Goal: Information Seeking & Learning: Check status

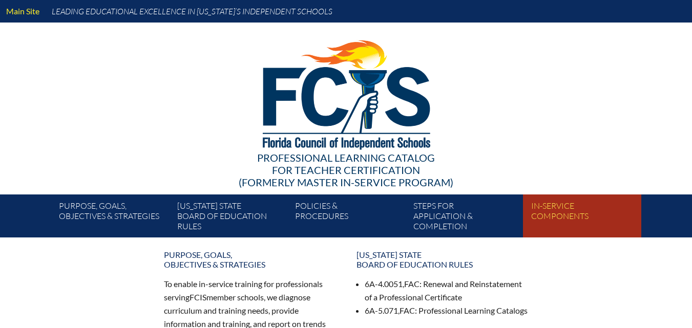
click at [558, 223] on link "In-service components" at bounding box center [586, 218] width 118 height 39
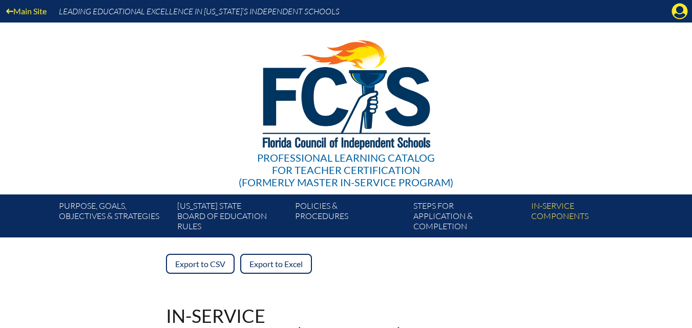
click at [331, 94] on img at bounding box center [346, 93] width 212 height 140
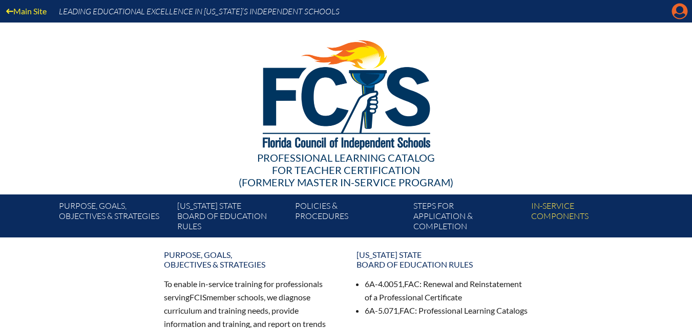
click at [684, 8] on icon at bounding box center [680, 12] width 16 height 16
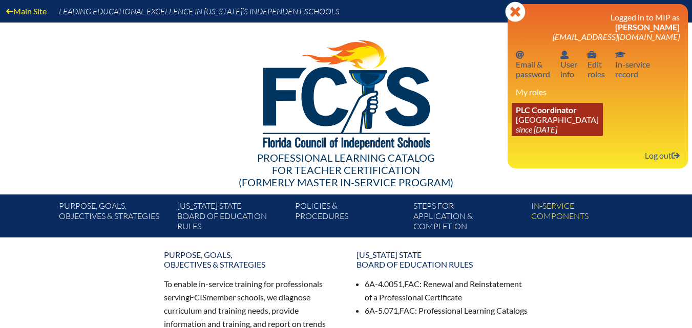
click at [580, 123] on link "PLC Coordinator Riverside Presbyterian Day School since 2024 Dec 6" at bounding box center [557, 119] width 91 height 33
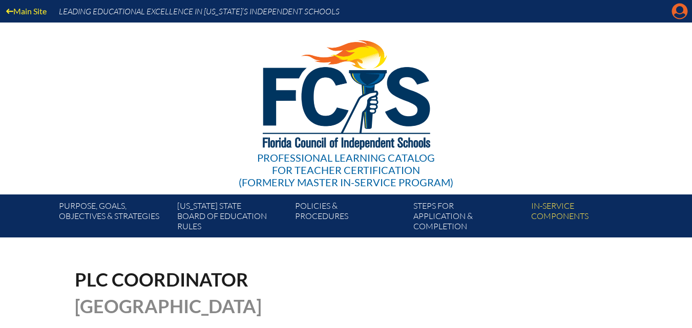
click at [674, 8] on icon at bounding box center [680, 12] width 16 height 16
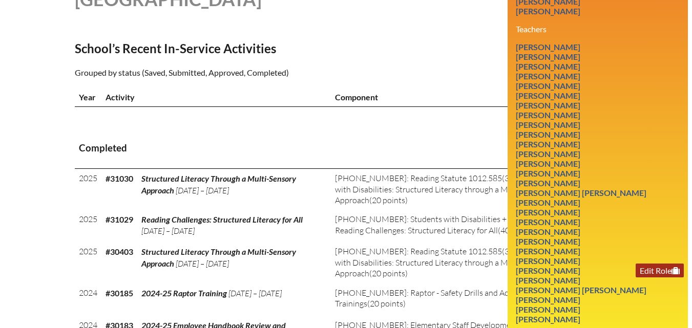
scroll to position [359, 0]
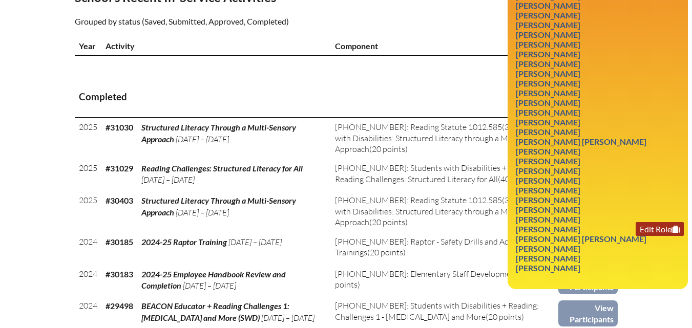
click at [637, 236] on link "Edit Role" at bounding box center [660, 229] width 48 height 14
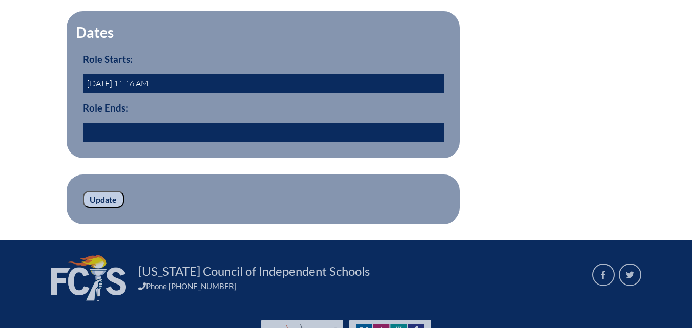
scroll to position [359, 0]
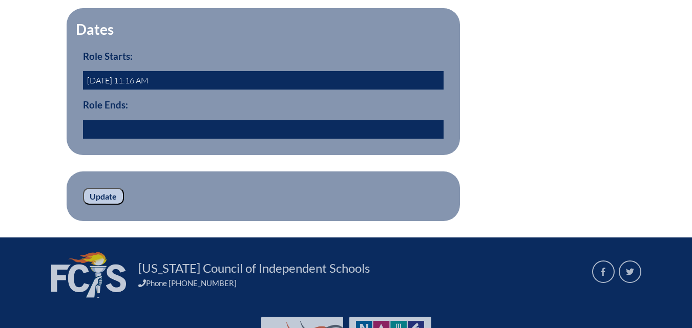
click at [100, 139] on input "text" at bounding box center [263, 129] width 361 height 18
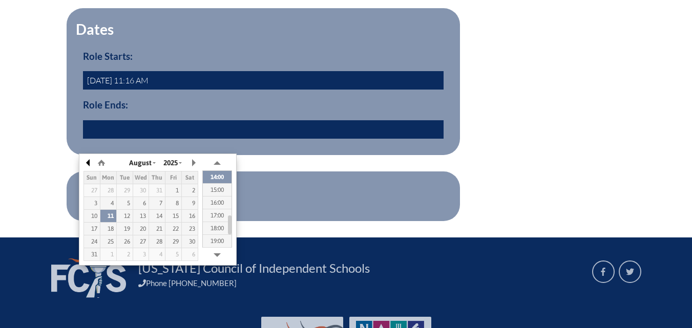
click at [89, 163] on button "button" at bounding box center [88, 162] width 10 height 15
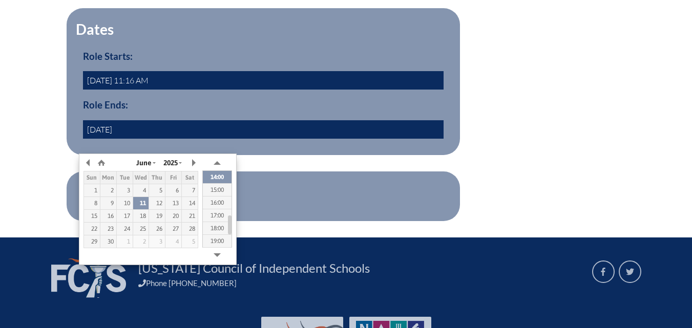
type input "2025/06/01 00:00"
click at [315, 155] on fieldset "Dates Role Starts: 1987-10-01 11:16 AM Role Ends: 2025/06/01 00:00" at bounding box center [263, 81] width 393 height 147
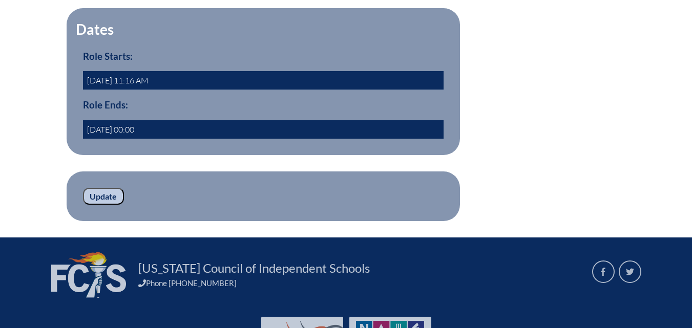
click at [109, 205] on input "Update" at bounding box center [103, 196] width 41 height 17
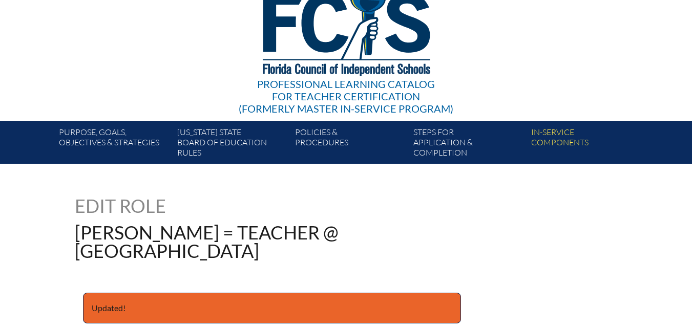
scroll to position [307, 0]
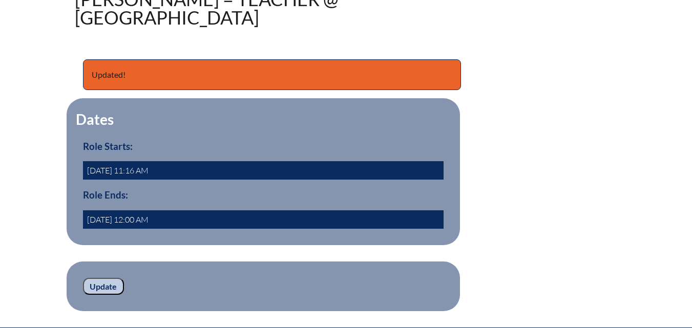
click at [96, 296] on input "Update" at bounding box center [103, 286] width 41 height 17
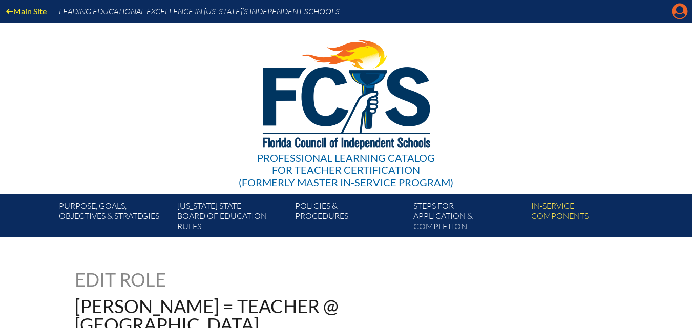
click at [680, 11] on icon "Manage account" at bounding box center [680, 11] width 16 height 16
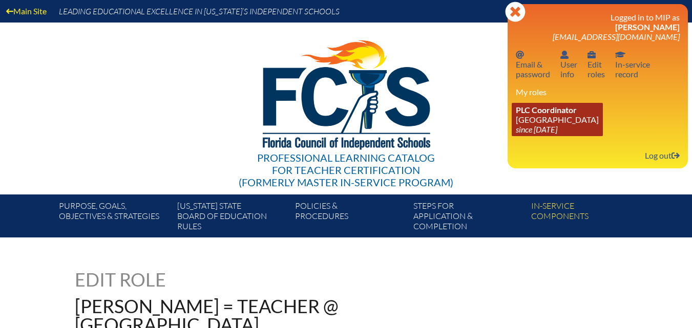
click at [584, 115] on link "PLC Coordinator Riverside Presbyterian Day School since 2024 Dec 6" at bounding box center [557, 119] width 91 height 33
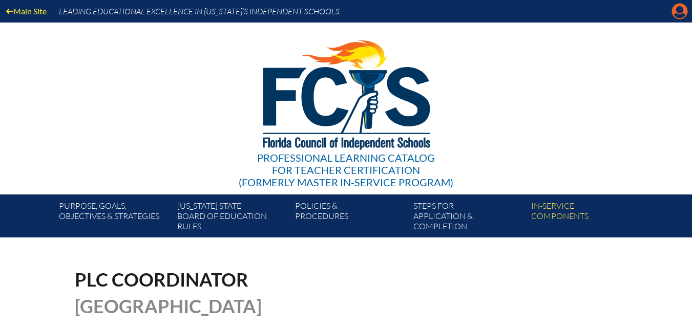
click at [684, 8] on icon at bounding box center [680, 12] width 16 height 16
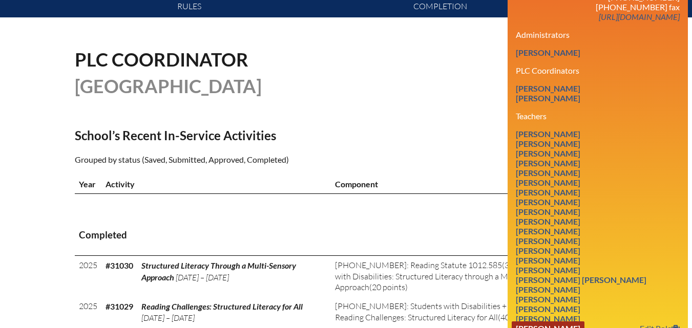
scroll to position [154, 0]
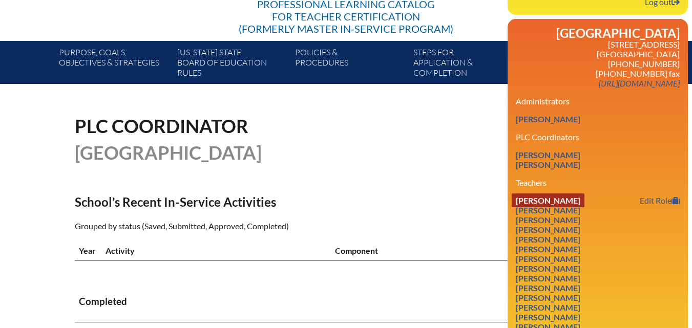
click at [554, 207] on link "Sydney Beal" at bounding box center [548, 201] width 73 height 14
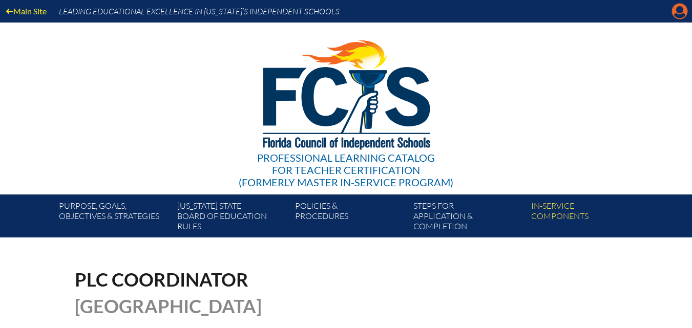
click at [685, 6] on icon "Manage account" at bounding box center [680, 11] width 16 height 16
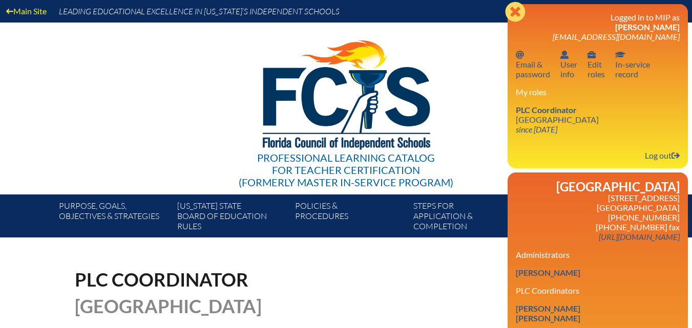
click at [517, 10] on icon "Close" at bounding box center [515, 12] width 20 height 20
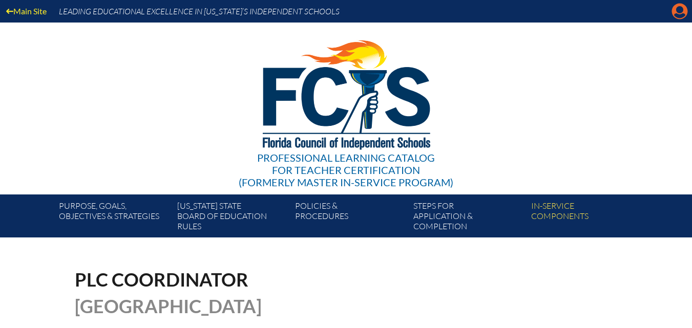
click at [673, 16] on icon "Manage account" at bounding box center [680, 11] width 16 height 16
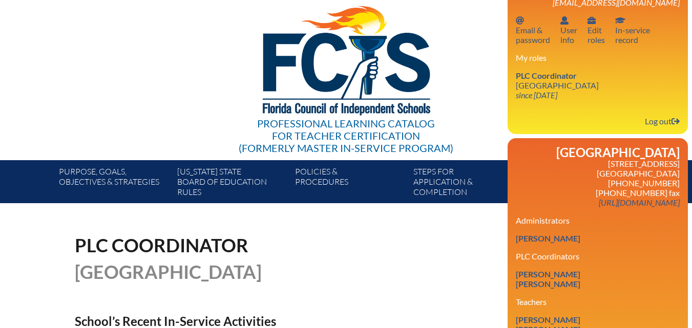
scroll to position [205, 0]
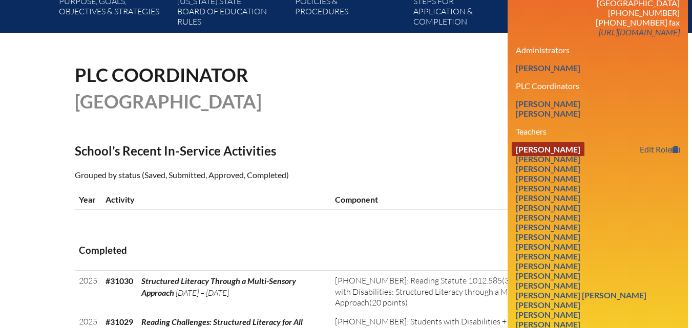
click at [548, 156] on link "Sydney Beal" at bounding box center [548, 149] width 73 height 14
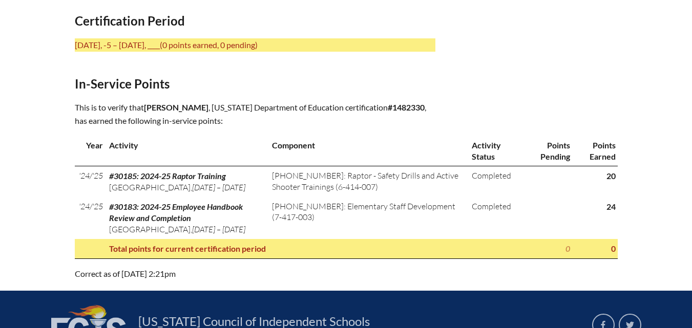
scroll to position [410, 0]
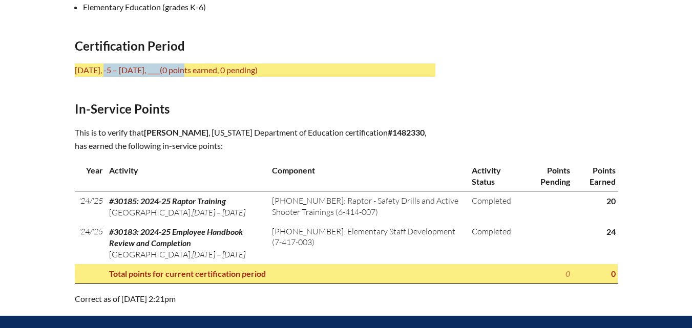
drag, startPoint x: 88, startPoint y: 66, endPoint x: 185, endPoint y: 68, distance: 97.4
click at [185, 68] on p "[DATE], -5 – [DATE], ____ (0 points earned, 0 pending)" at bounding box center [255, 70] width 361 height 13
click at [187, 66] on span "(0 points earned, 0 pending)" at bounding box center [209, 70] width 98 height 10
click at [121, 67] on p "[DATE], -5 – [DATE], ____ (0 points earned, 0 pending)" at bounding box center [255, 70] width 361 height 13
drag, startPoint x: 113, startPoint y: 68, endPoint x: 172, endPoint y: 69, distance: 58.4
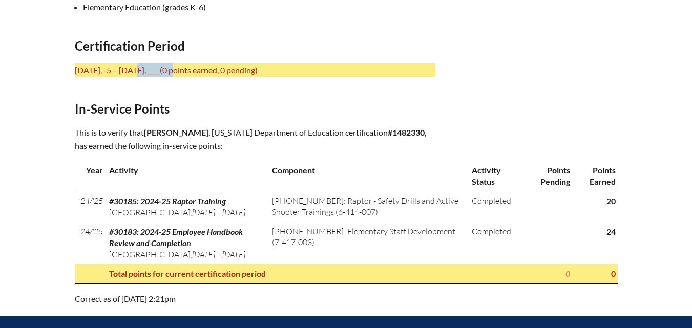
click at [172, 69] on p "[DATE], -5 – [DATE], ____ (0 points earned, 0 pending)" at bounding box center [255, 70] width 361 height 13
click at [118, 66] on p "[DATE], -5 – [DATE], ____ (0 points earned, 0 pending)" at bounding box center [255, 70] width 361 height 13
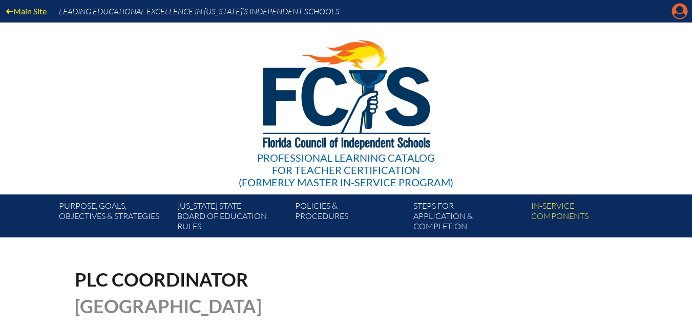
click at [683, 9] on icon at bounding box center [680, 12] width 16 height 16
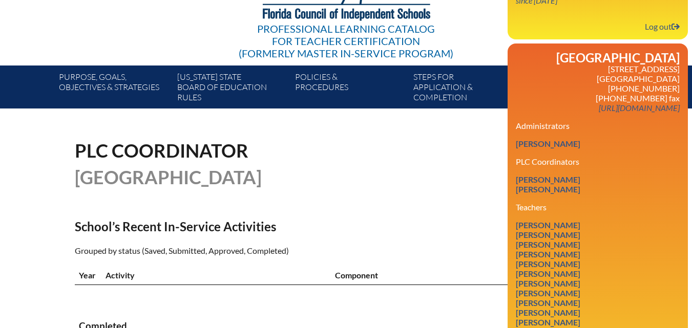
scroll to position [205, 0]
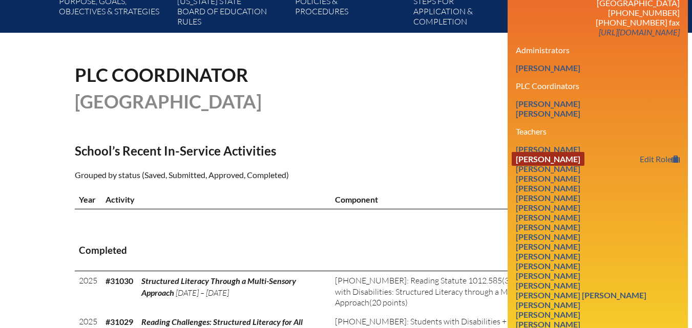
click at [564, 166] on link "[PERSON_NAME]" at bounding box center [548, 159] width 73 height 14
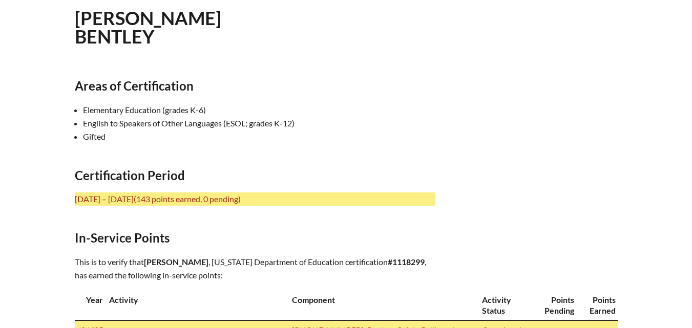
scroll to position [307, 0]
click at [102, 197] on p "[DATE] – [DATE] (143 points earned, 0 pending)" at bounding box center [255, 198] width 361 height 13
click at [139, 197] on p "[DATE] – [DATE] (143 points earned, 0 pending)" at bounding box center [255, 198] width 361 height 13
drag, startPoint x: 157, startPoint y: 196, endPoint x: 171, endPoint y: 196, distance: 14.4
click at [171, 196] on p "[DATE] – [DATE] (143 points earned, 0 pending)" at bounding box center [255, 198] width 361 height 13
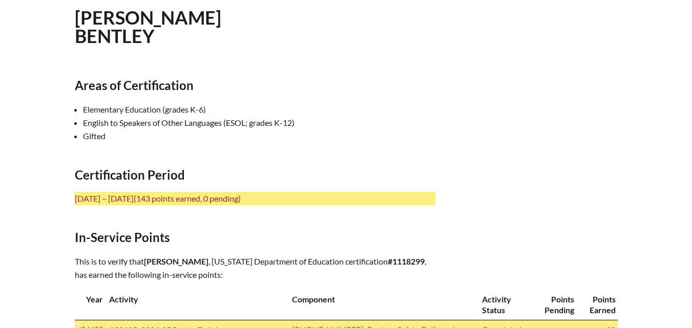
click at [169, 198] on p "[DATE] – [DATE] (143 points earned, 0 pending)" at bounding box center [255, 198] width 361 height 13
click at [166, 201] on p "[DATE] – [DATE] (143 points earned, 0 pending)" at bounding box center [255, 198] width 361 height 13
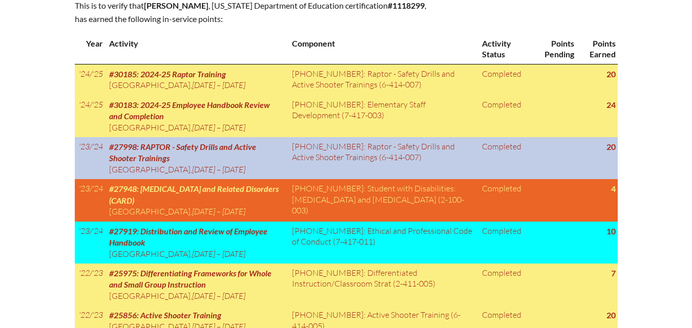
scroll to position [410, 0]
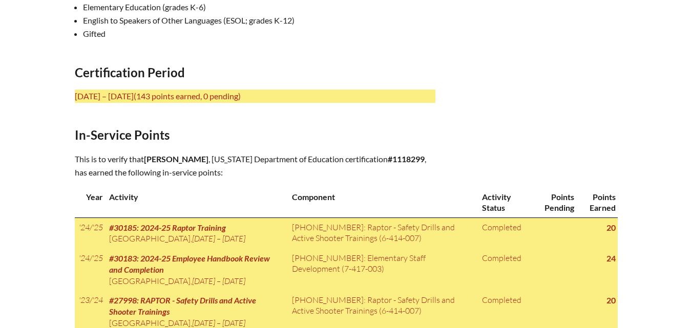
drag, startPoint x: 158, startPoint y: 93, endPoint x: 219, endPoint y: 99, distance: 61.2
click at [219, 99] on p "[DATE] – [DATE] (143 points earned, 0 pending)" at bounding box center [255, 96] width 361 height 13
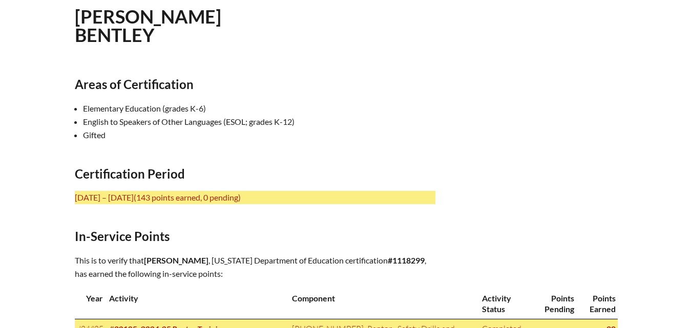
scroll to position [307, 0]
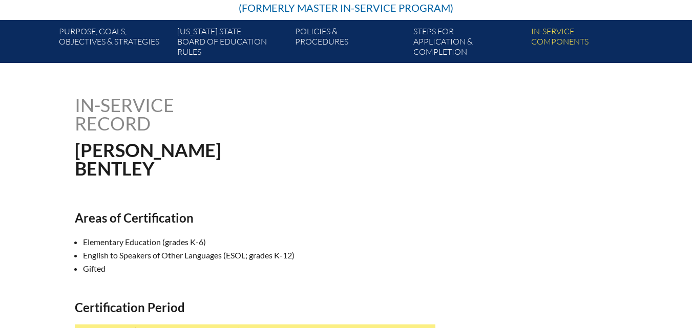
scroll to position [205, 0]
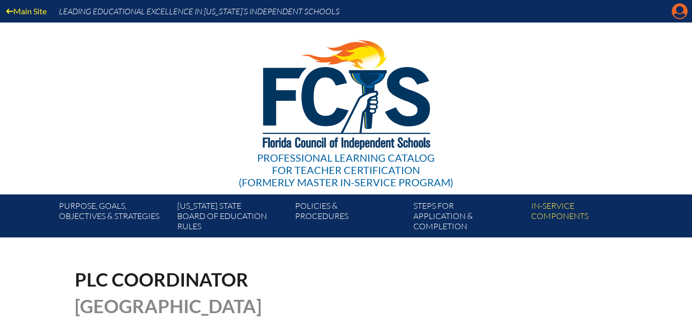
click at [682, 16] on icon "Manage account" at bounding box center [680, 11] width 16 height 16
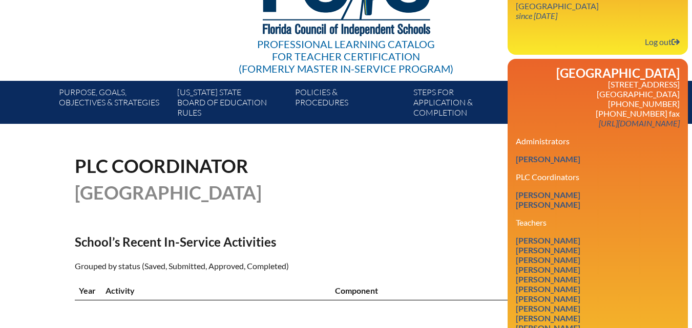
scroll to position [154, 0]
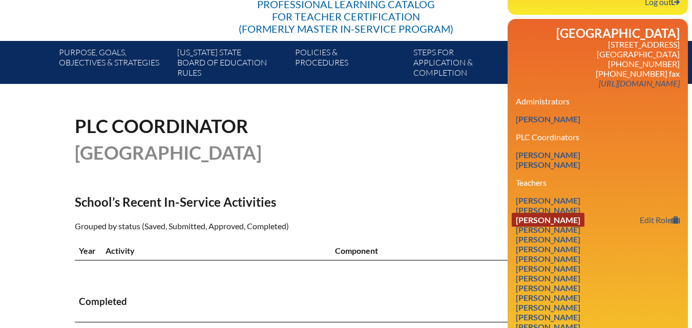
click at [566, 227] on link "[PERSON_NAME]" at bounding box center [548, 220] width 73 height 14
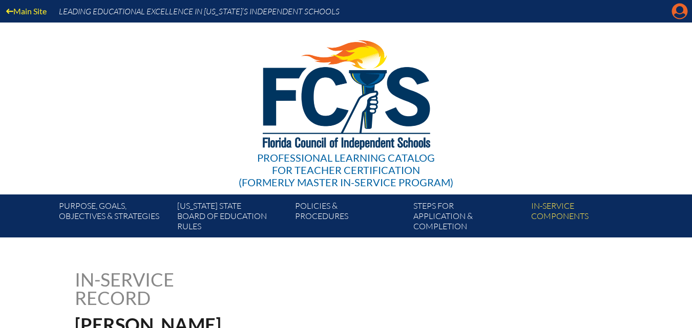
click at [682, 13] on icon at bounding box center [680, 12] width 16 height 16
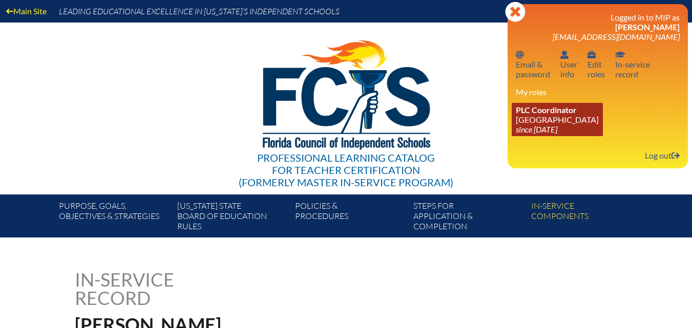
click at [552, 127] on icon "since [DATE]" at bounding box center [536, 129] width 41 height 10
click at [537, 110] on span "PLC Coordinator" at bounding box center [546, 110] width 61 height 10
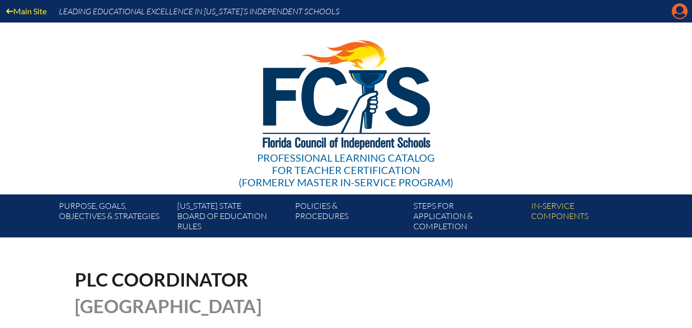
click at [683, 9] on icon "Manage account" at bounding box center [680, 11] width 16 height 16
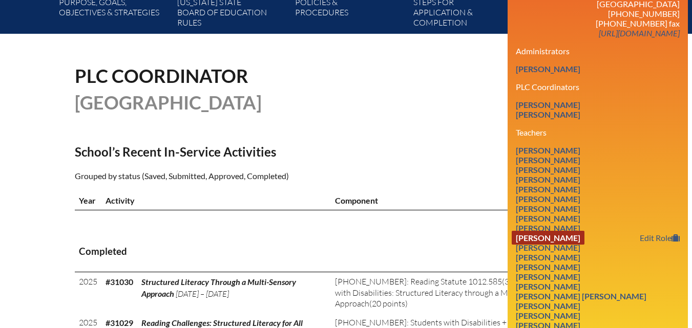
scroll to position [205, 0]
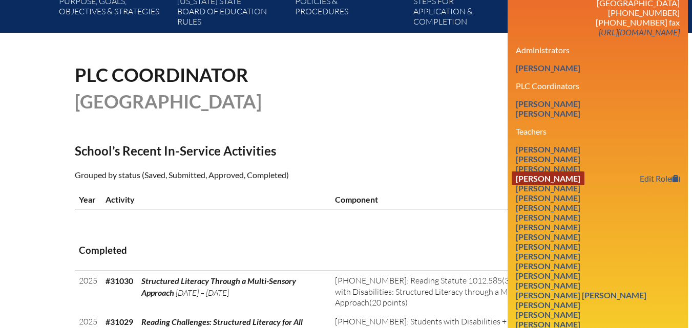
click at [560, 185] on link "[PERSON_NAME]" at bounding box center [548, 179] width 73 height 14
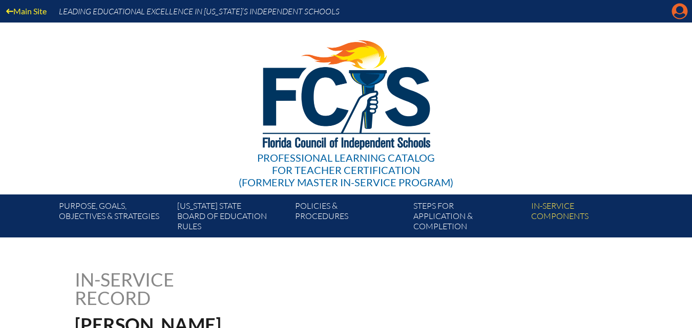
click at [685, 9] on icon at bounding box center [680, 12] width 16 height 16
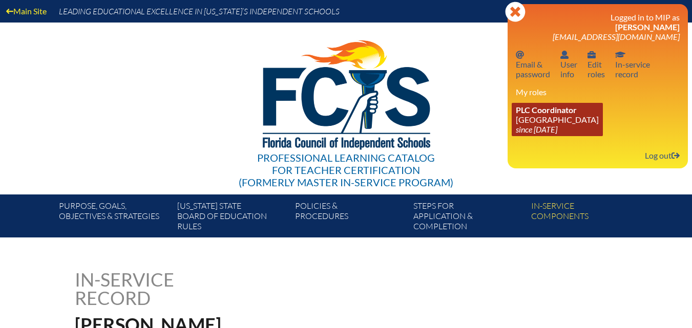
click at [557, 125] on icon "since [DATE]" at bounding box center [536, 129] width 41 height 10
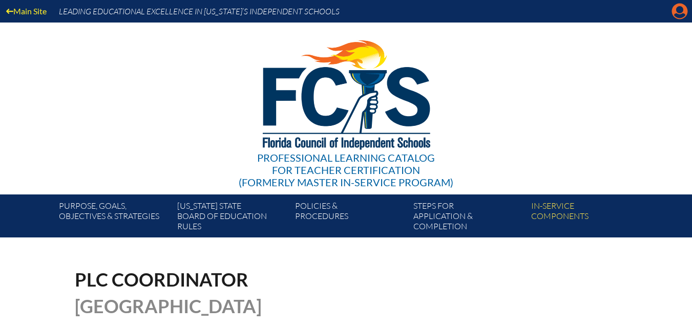
click at [674, 17] on icon "Manage account" at bounding box center [680, 11] width 16 height 16
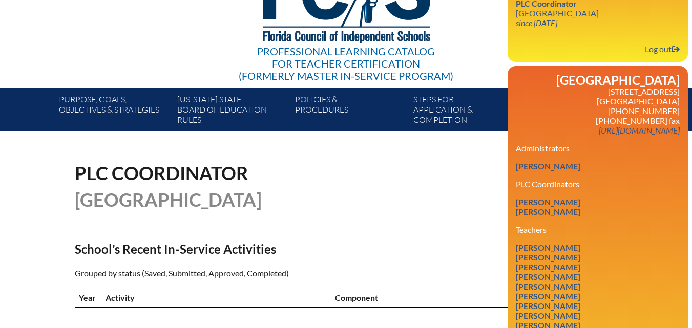
scroll to position [154, 0]
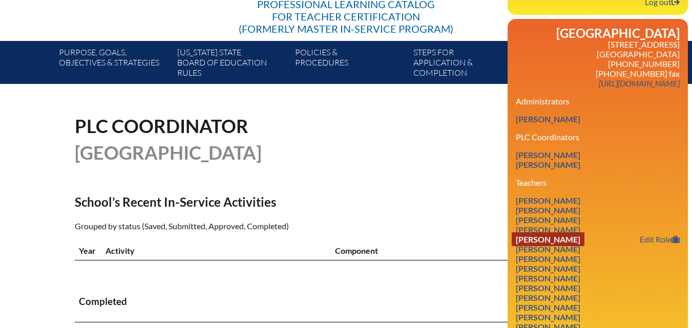
click at [540, 246] on link "Suzanne Byerly" at bounding box center [548, 240] width 73 height 14
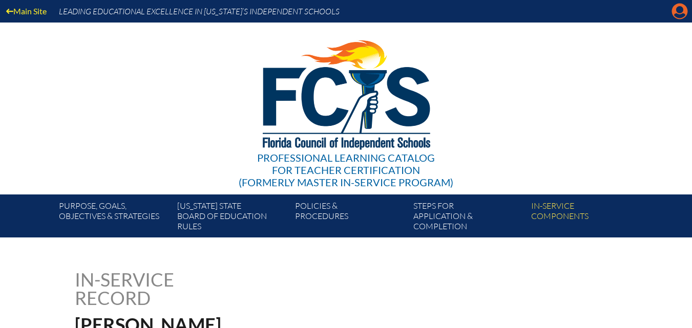
click at [682, 11] on icon "Manage account" at bounding box center [680, 11] width 16 height 16
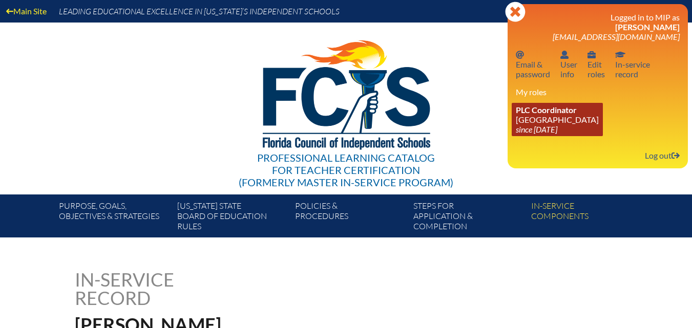
click at [539, 122] on link "PLC Coordinator [GEOGRAPHIC_DATA] since [DATE]" at bounding box center [557, 119] width 91 height 33
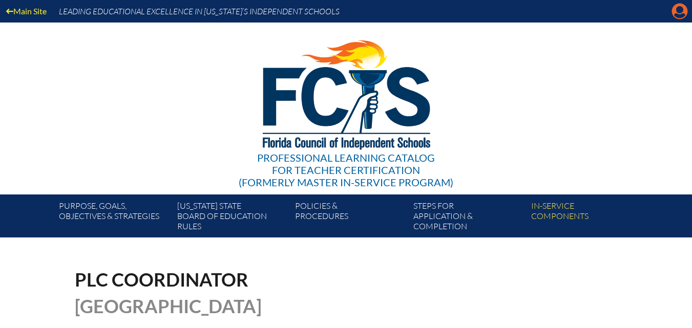
click at [686, 16] on icon at bounding box center [680, 12] width 16 height 16
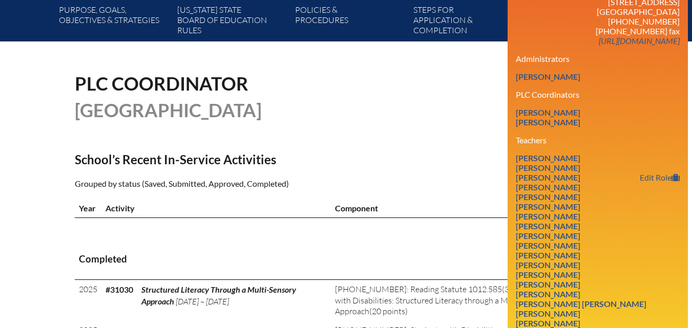
scroll to position [205, 0]
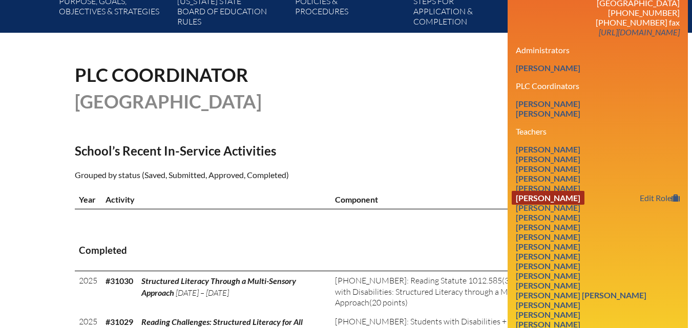
click at [561, 205] on link "Rocio Calderon" at bounding box center [548, 198] width 73 height 14
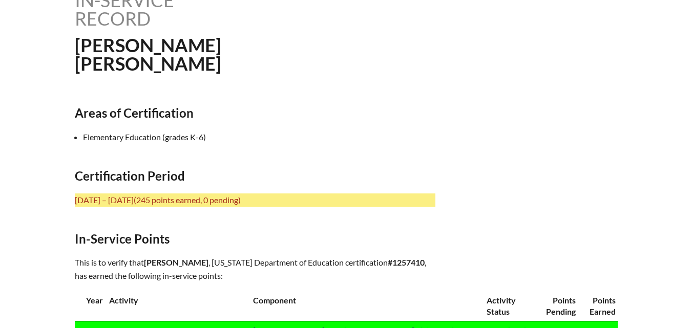
scroll to position [307, 0]
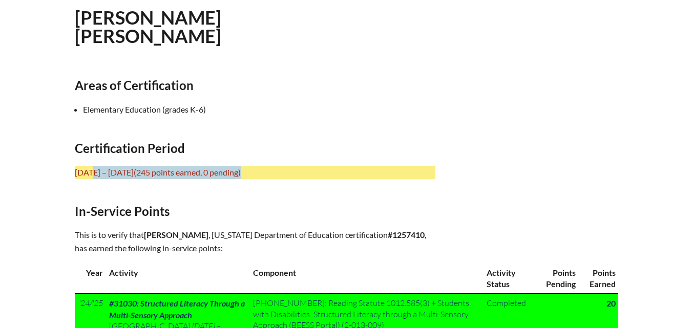
drag, startPoint x: 75, startPoint y: 169, endPoint x: 420, endPoint y: 176, distance: 344.8
click at [420, 176] on p "July 1, 2020 – June 30, 2025 (245 points earned, 0 pending)" at bounding box center [255, 172] width 361 height 13
copy p "July 1, 2020 – June 30, 2025 (245 points earned, 0 pending)"
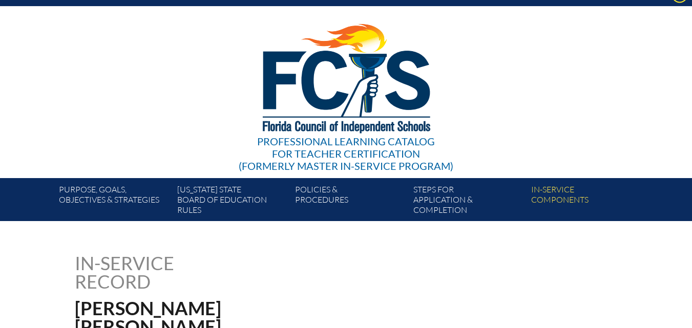
scroll to position [0, 0]
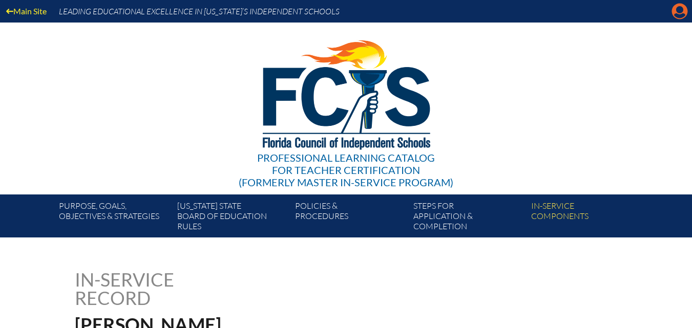
click at [679, 12] on icon "Manage account" at bounding box center [680, 11] width 16 height 16
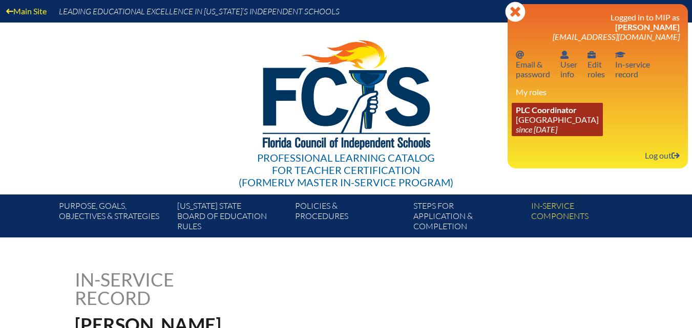
click at [557, 119] on link "PLC Coordinator Riverside Presbyterian Day School since 2024 Dec 6" at bounding box center [557, 119] width 91 height 33
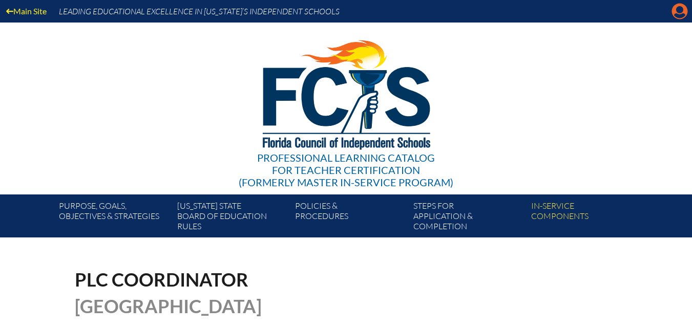
click at [672, 11] on icon "Manage account" at bounding box center [680, 11] width 16 height 16
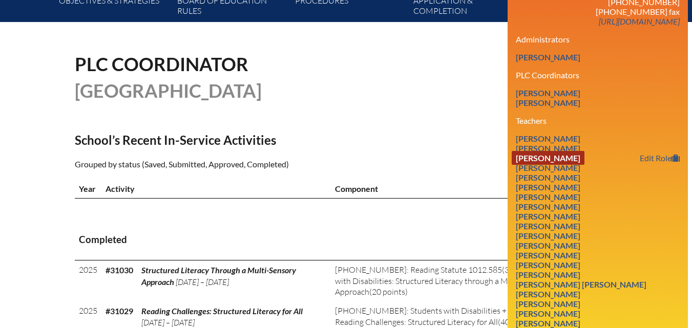
scroll to position [256, 0]
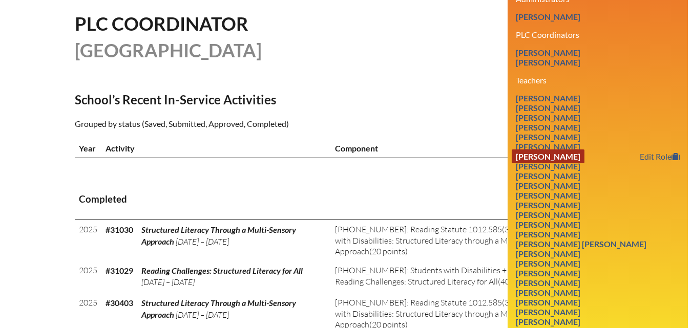
click at [551, 163] on link "Gabriel Clark" at bounding box center [548, 157] width 73 height 14
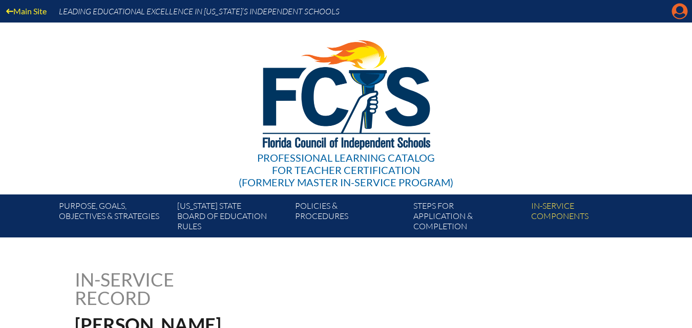
click at [680, 16] on icon "Manage account" at bounding box center [680, 11] width 16 height 16
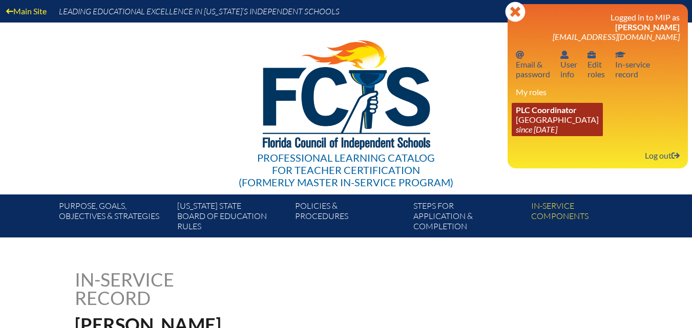
click at [559, 109] on span "PLC Coordinator" at bounding box center [546, 110] width 61 height 10
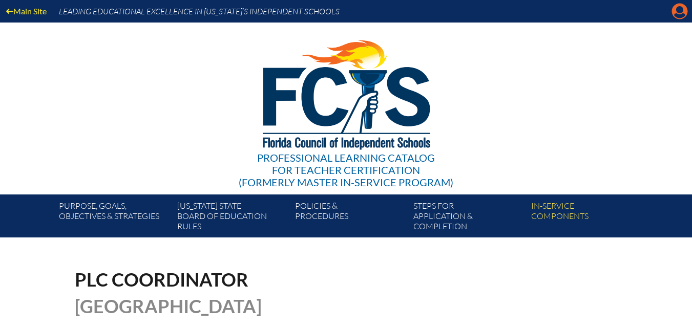
click at [683, 5] on icon at bounding box center [680, 12] width 16 height 16
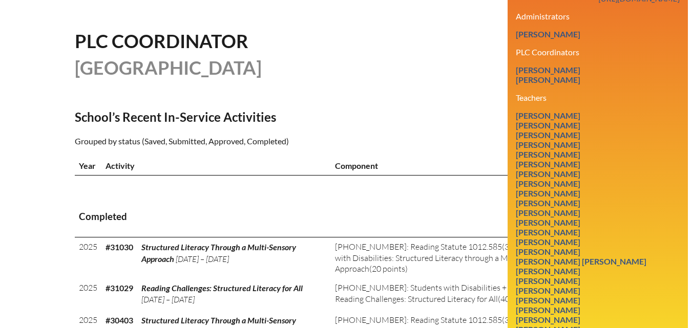
scroll to position [256, 0]
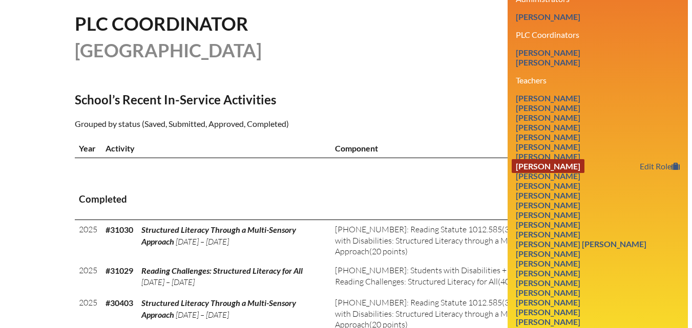
click at [543, 173] on link "Christine Cole" at bounding box center [548, 166] width 73 height 14
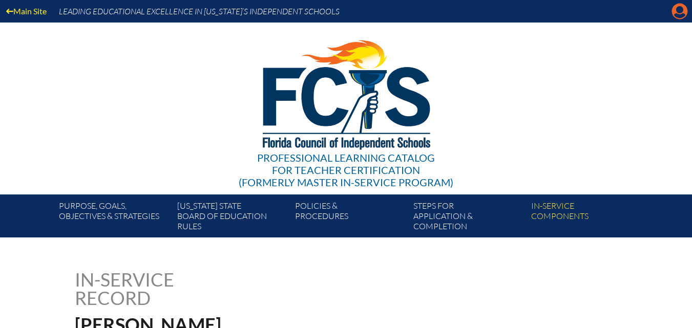
click at [677, 16] on icon "Manage account" at bounding box center [680, 11] width 16 height 16
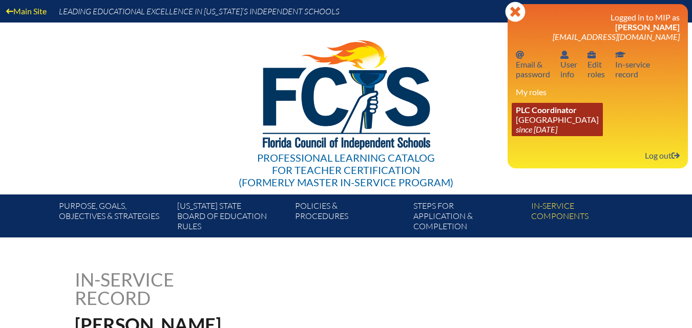
click at [557, 131] on icon "since [DATE]" at bounding box center [536, 129] width 41 height 10
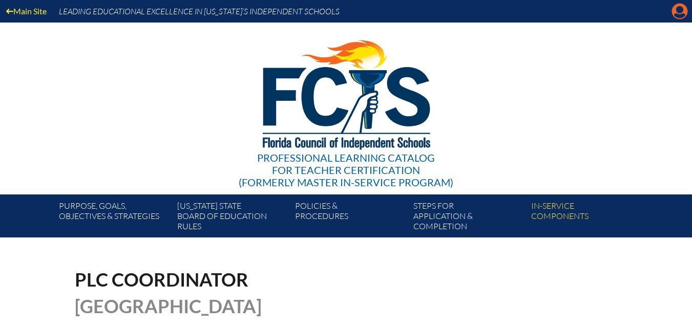
click at [683, 14] on icon "Manage account" at bounding box center [680, 11] width 16 height 16
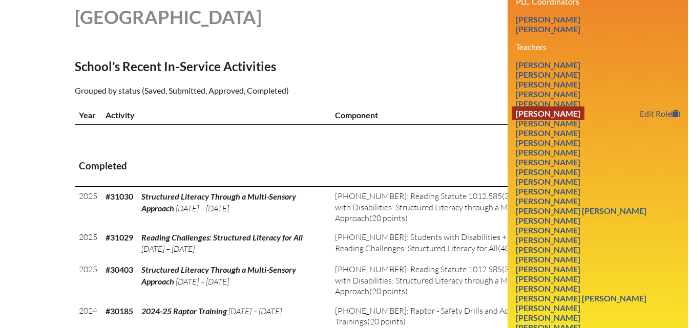
scroll to position [307, 0]
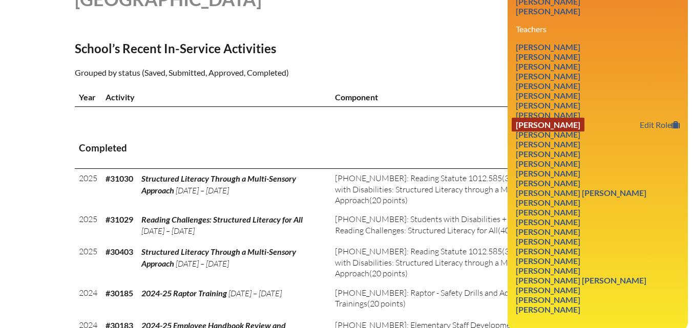
click at [573, 132] on link "Sarah Howard Cotchaleovitch" at bounding box center [548, 125] width 73 height 14
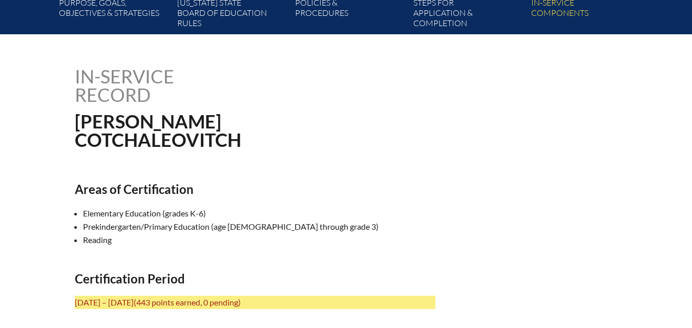
scroll to position [29, 0]
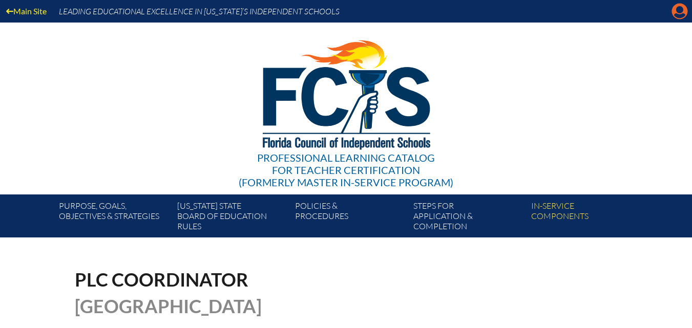
click at [682, 8] on icon "Manage account" at bounding box center [680, 11] width 16 height 16
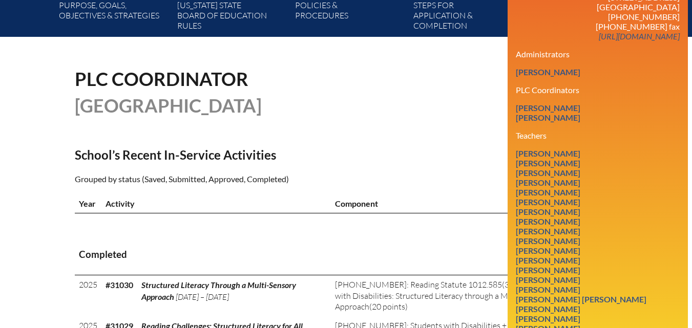
scroll to position [205, 0]
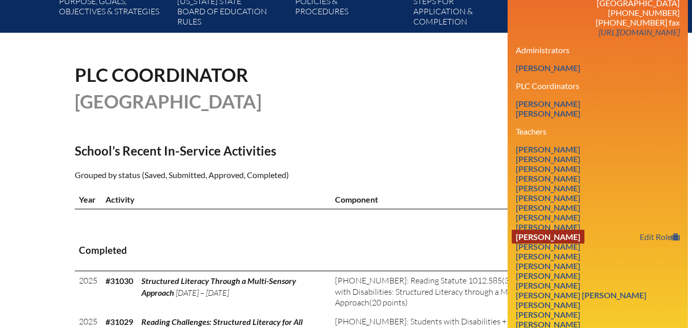
click at [562, 244] on link "Andrea Crowder" at bounding box center [548, 237] width 73 height 14
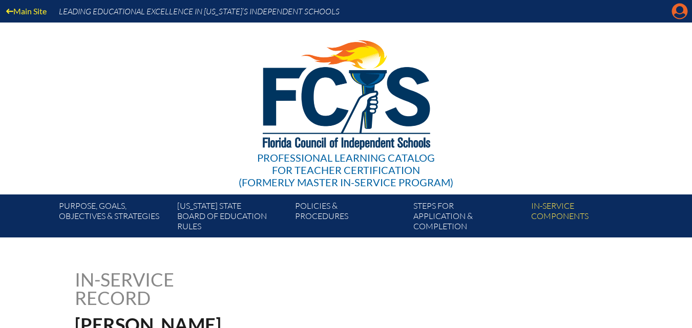
click at [681, 12] on icon "Manage account" at bounding box center [680, 11] width 16 height 16
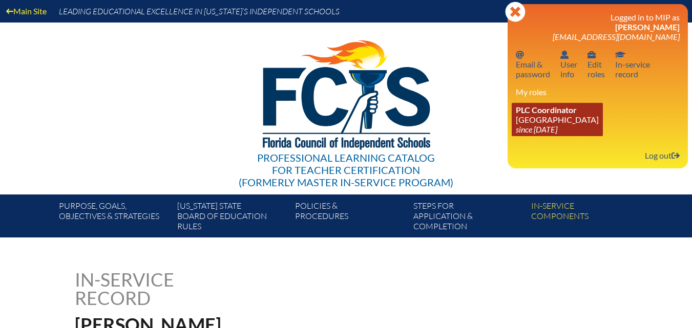
click at [543, 130] on icon "since [DATE]" at bounding box center [536, 129] width 41 height 10
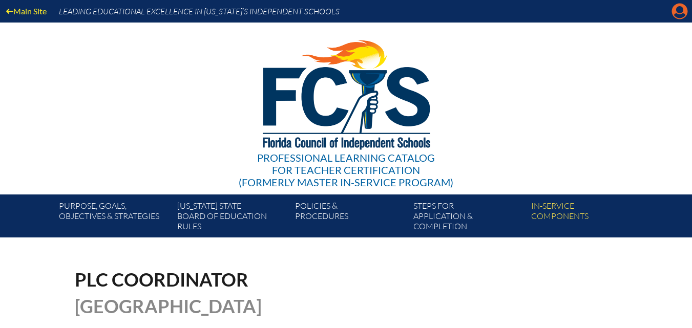
click at [682, 13] on icon at bounding box center [680, 12] width 16 height 16
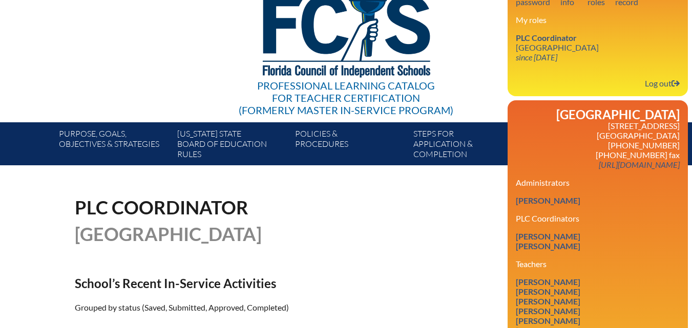
scroll to position [205, 0]
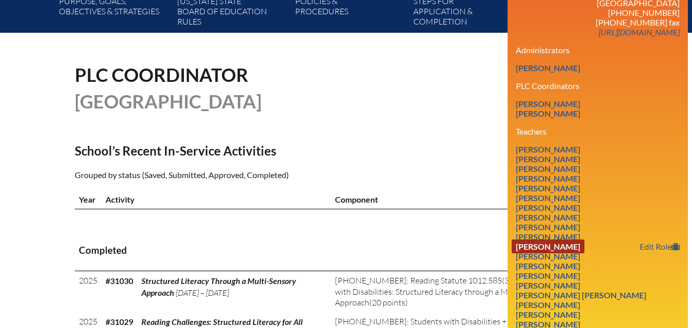
click at [583, 254] on link "[PERSON_NAME]" at bounding box center [548, 247] width 73 height 14
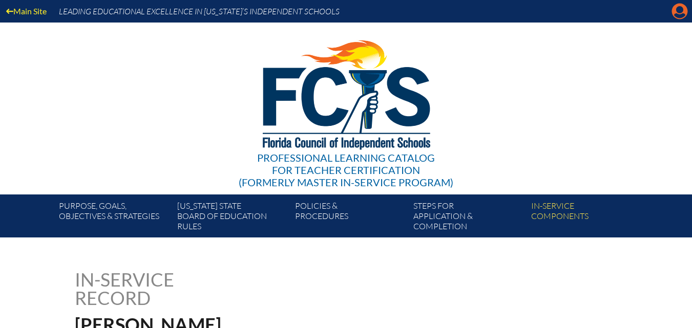
click at [677, 14] on icon "Manage account" at bounding box center [680, 11] width 16 height 16
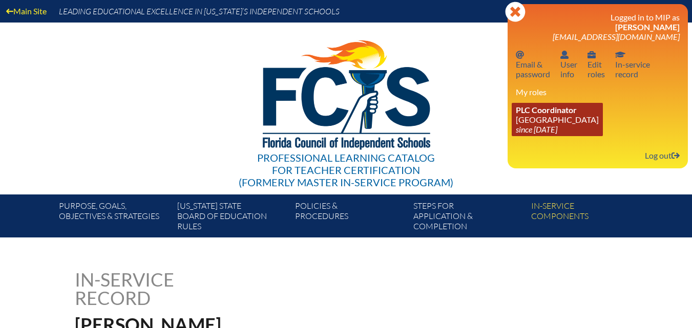
click at [525, 108] on span "PLC Coordinator" at bounding box center [546, 110] width 61 height 10
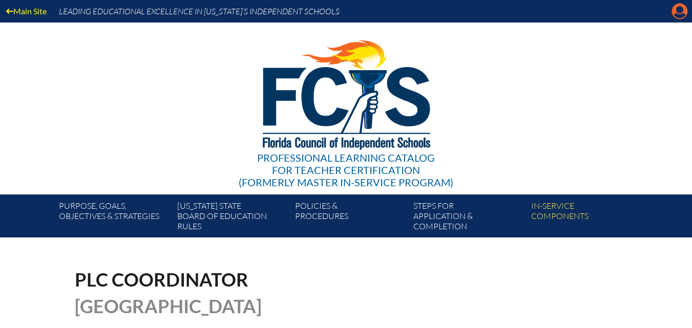
click at [676, 11] on icon at bounding box center [680, 12] width 16 height 16
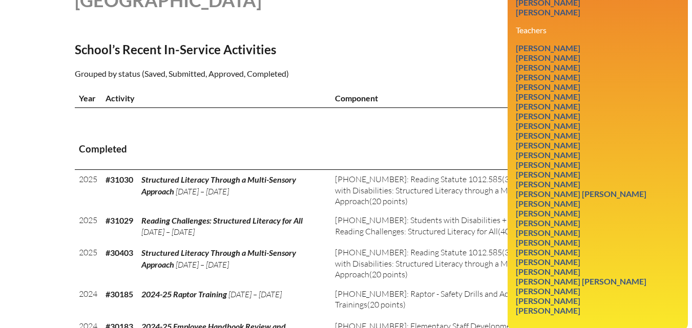
scroll to position [307, 0]
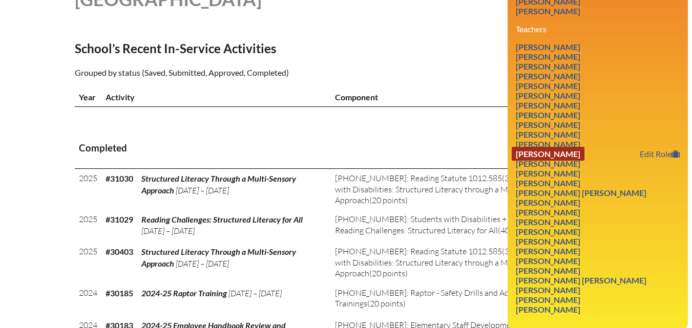
click at [571, 161] on link "Courtney Green" at bounding box center [548, 154] width 73 height 14
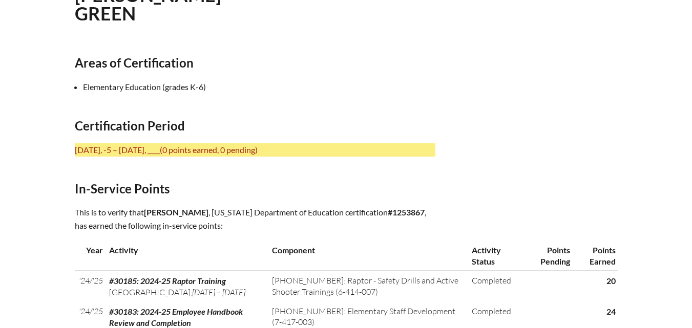
scroll to position [359, 0]
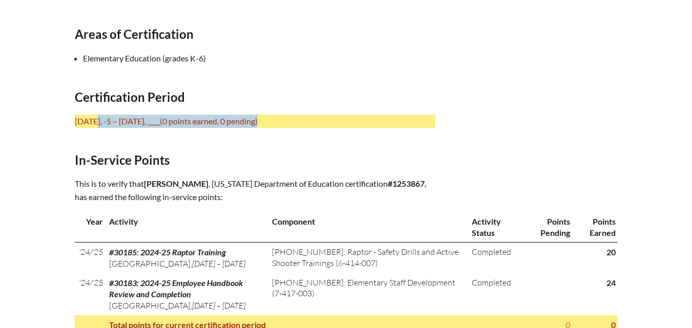
drag, startPoint x: 77, startPoint y: 118, endPoint x: 324, endPoint y: 114, distance: 246.9
click at [324, 115] on p "[DATE], -5 – [DATE], ____ (0 points earned, 0 pending)" at bounding box center [255, 121] width 361 height 13
click at [318, 116] on p "[DATE], -5 – [DATE], ____ (0 points earned, 0 pending)" at bounding box center [255, 121] width 361 height 13
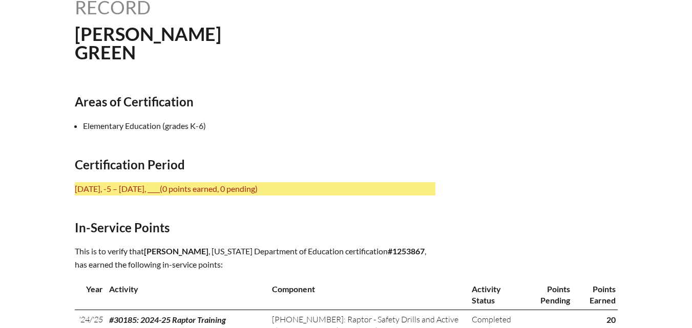
scroll to position [256, 0]
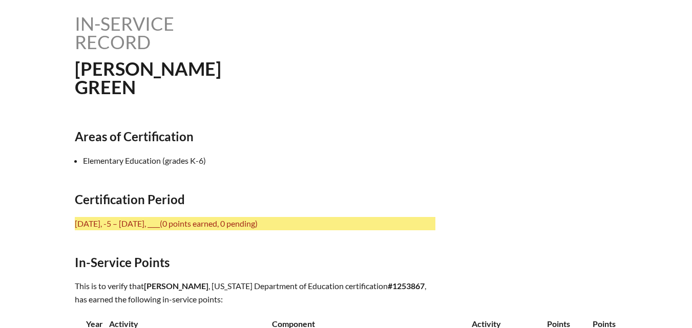
click at [76, 222] on div "In-service record [PERSON_NAME] Areas of Certification Elementary Education (gr…" at bounding box center [346, 236] width 576 height 445
click at [75, 222] on p "July 1, -5 – June 30, ____ (0 points earned, 0 pending)" at bounding box center [255, 223] width 361 height 13
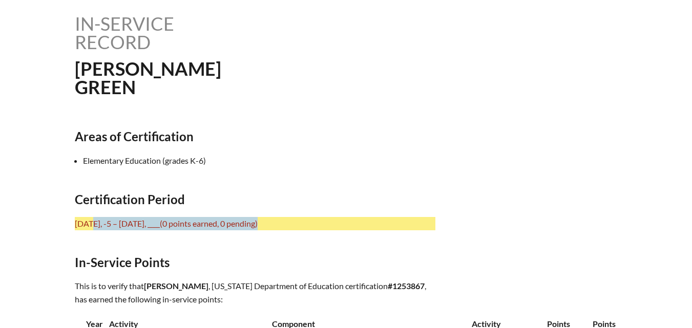
drag, startPoint x: 76, startPoint y: 222, endPoint x: 273, endPoint y: 222, distance: 196.7
click at [273, 222] on p "July 1, -5 – June 30, ____ (0 points earned, 0 pending)" at bounding box center [255, 223] width 361 height 13
copy p "July 1, -5 – June 30, ____ (0 points earned, 0 pending)"
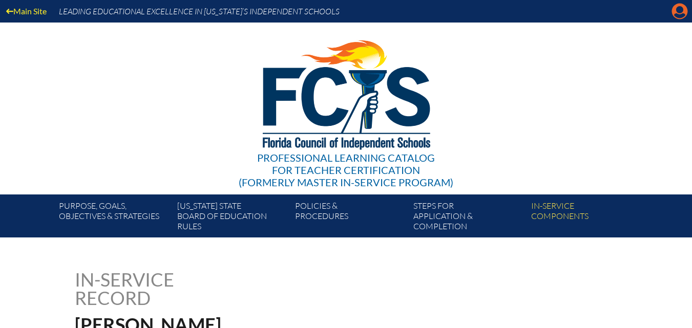
click at [679, 8] on icon "Manage account" at bounding box center [680, 11] width 16 height 16
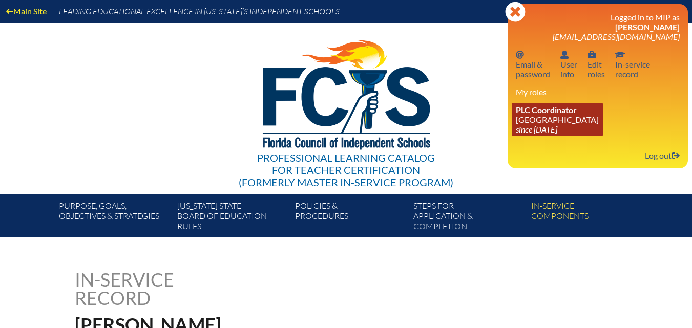
click at [589, 128] on link "PLC Coordinator [GEOGRAPHIC_DATA] since [DATE]" at bounding box center [557, 119] width 91 height 33
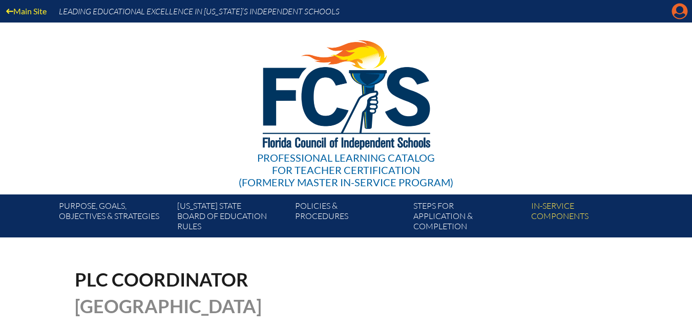
click at [681, 11] on icon "Manage account" at bounding box center [680, 11] width 16 height 16
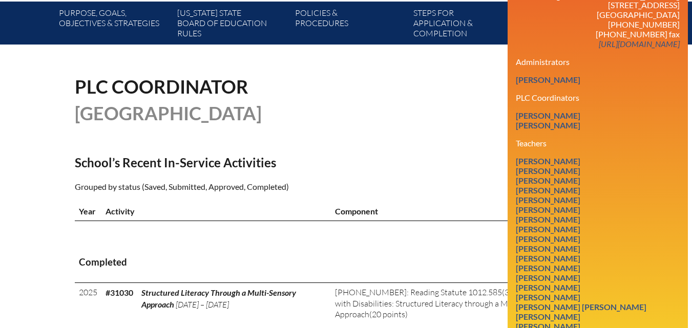
scroll to position [256, 0]
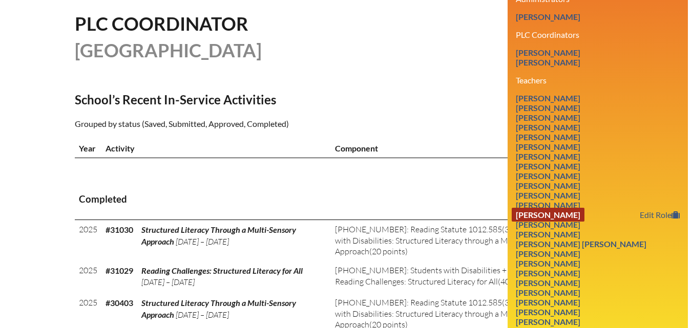
click at [555, 222] on link "[PERSON_NAME]" at bounding box center [548, 215] width 73 height 14
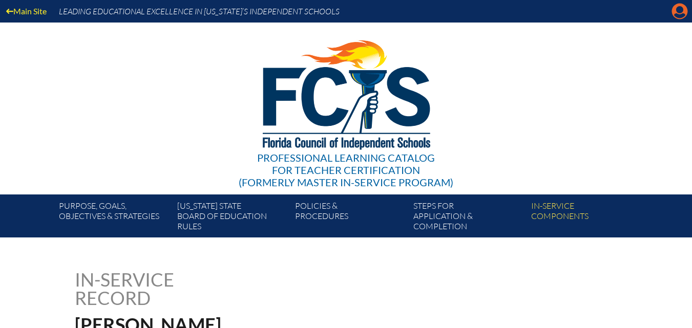
click at [683, 15] on icon "Manage account" at bounding box center [680, 11] width 16 height 16
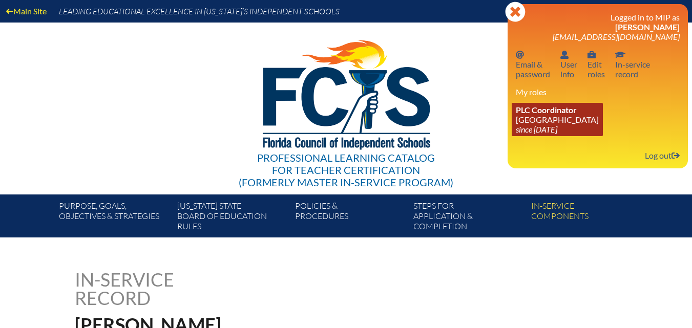
click at [543, 129] on icon "since [DATE]" at bounding box center [536, 129] width 41 height 10
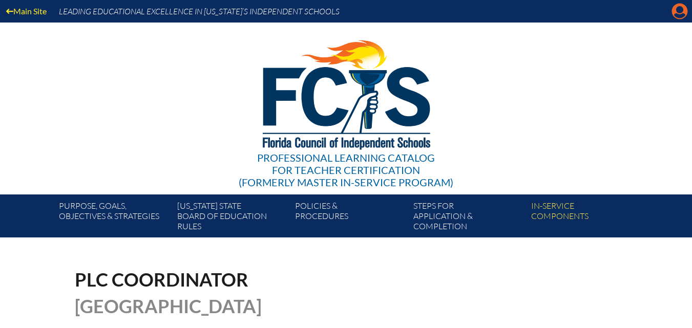
click at [683, 11] on icon at bounding box center [680, 12] width 16 height 16
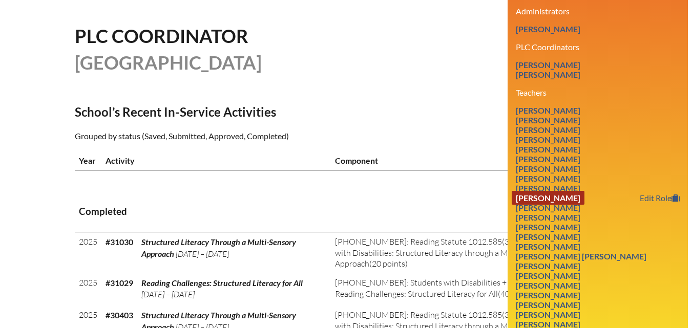
scroll to position [256, 0]
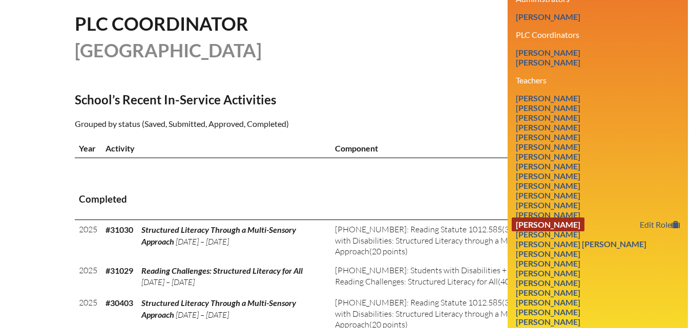
click at [555, 232] on link "Jadie Lahay" at bounding box center [548, 225] width 73 height 14
click at [536, 232] on link "Jadie Lahay" at bounding box center [548, 225] width 73 height 14
click at [540, 231] on link "Jadie Lahay" at bounding box center [548, 225] width 73 height 14
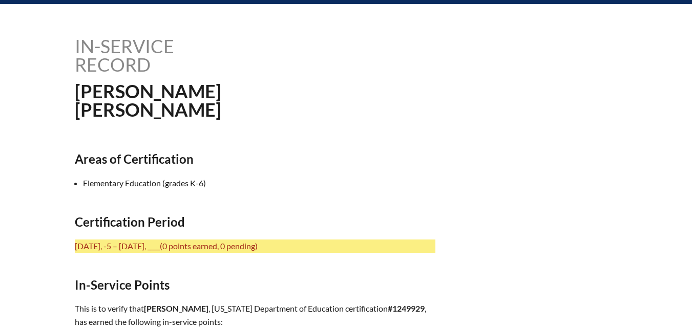
scroll to position [256, 0]
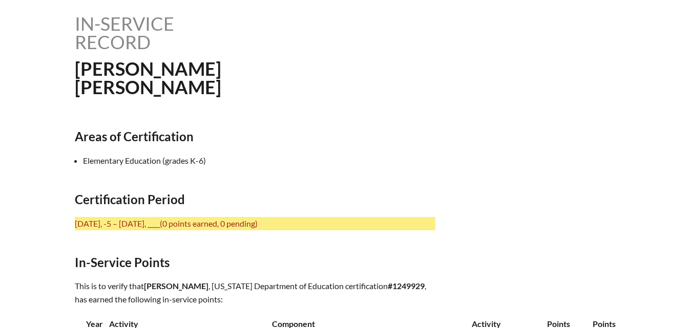
click at [130, 225] on p "[DATE], -5 – [DATE], ____ (0 points earned, 0 pending)" at bounding box center [255, 223] width 361 height 13
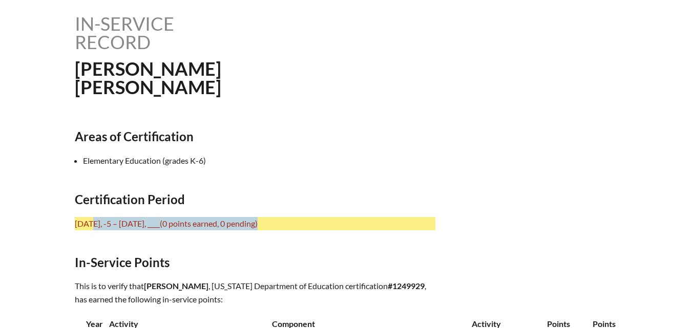
drag, startPoint x: 75, startPoint y: 223, endPoint x: 321, endPoint y: 213, distance: 245.6
click at [321, 213] on div "In-service record [PERSON_NAME] Areas of Certification Elementary Education (gr…" at bounding box center [346, 236] width 543 height 445
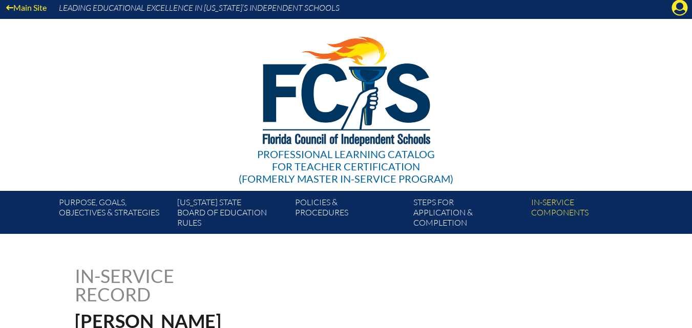
scroll to position [0, 0]
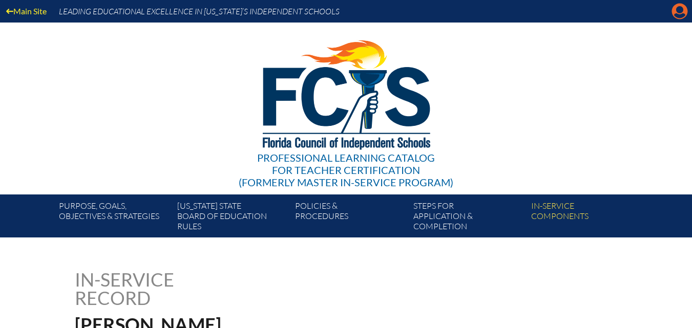
click at [672, 9] on icon "Manage account" at bounding box center [680, 11] width 16 height 16
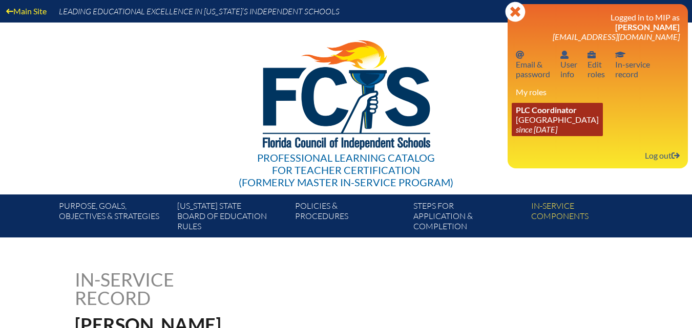
click at [557, 128] on icon "since [DATE]" at bounding box center [536, 129] width 41 height 10
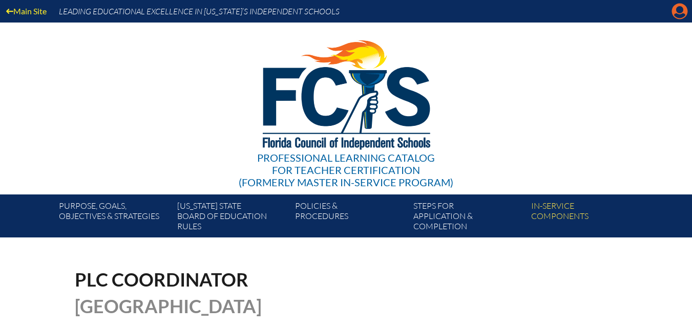
click at [681, 7] on icon "Manage account" at bounding box center [680, 11] width 16 height 16
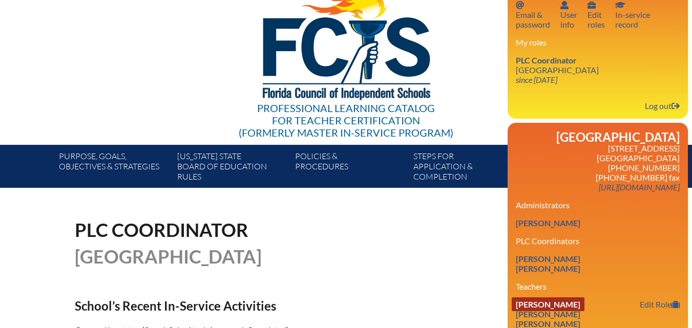
scroll to position [205, 0]
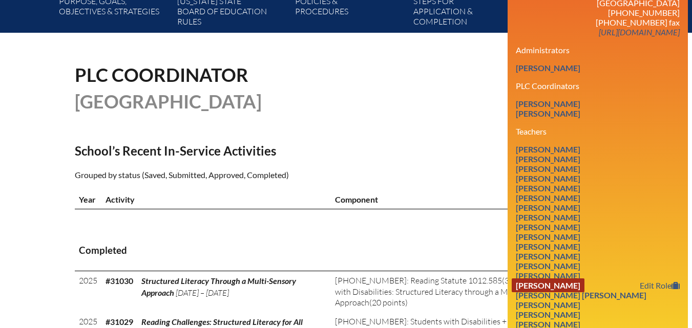
click at [535, 292] on link "[PERSON_NAME]" at bounding box center [548, 286] width 73 height 14
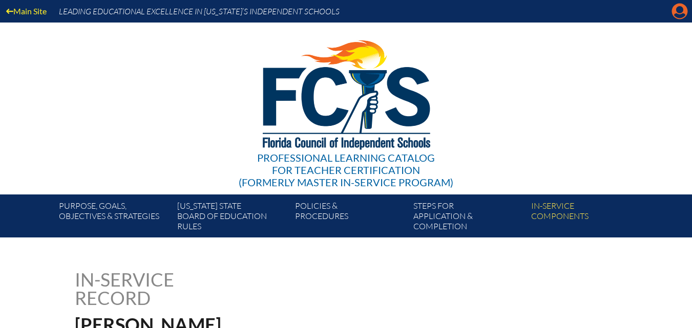
click at [678, 12] on icon "Manage account" at bounding box center [680, 11] width 16 height 16
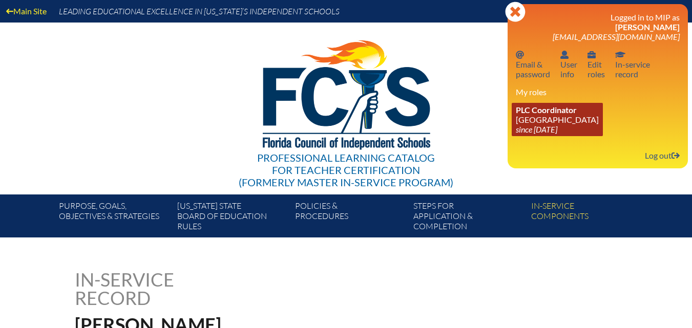
click at [539, 115] on link "PLC Coordinator [GEOGRAPHIC_DATA] since [DATE]" at bounding box center [557, 119] width 91 height 33
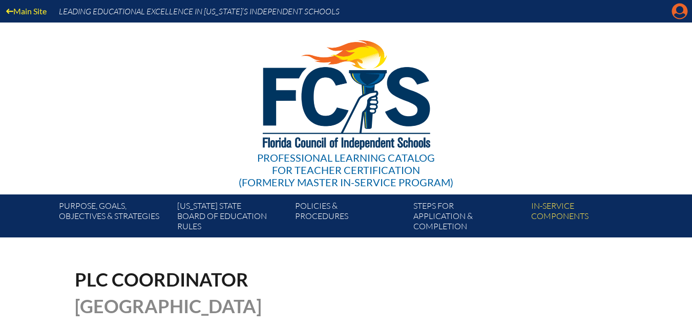
click at [686, 14] on icon at bounding box center [680, 12] width 16 height 16
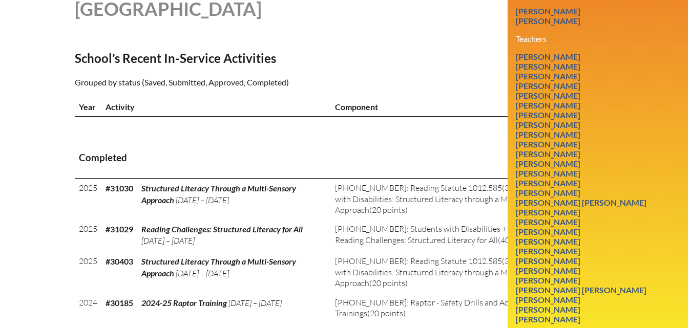
scroll to position [359, 0]
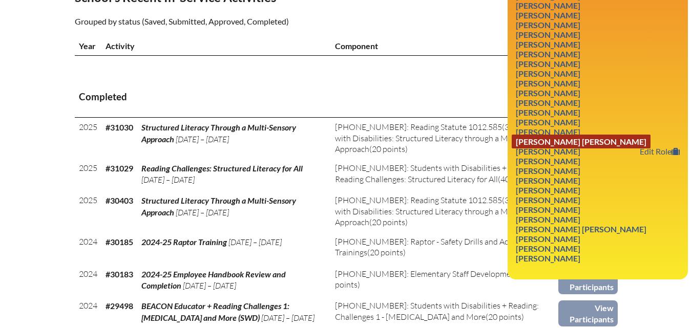
click at [585, 149] on link "Elizabeth Carr Lovelace" at bounding box center [581, 142] width 139 height 14
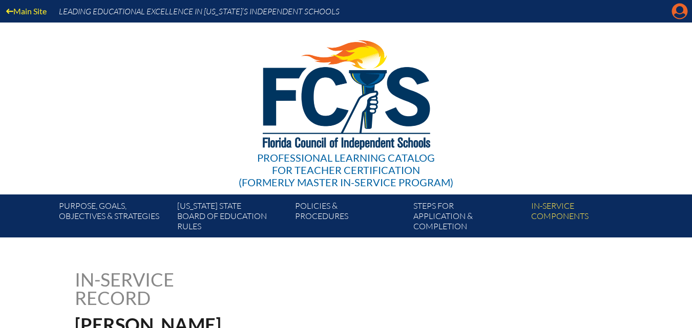
click at [680, 7] on icon "Manage account" at bounding box center [680, 11] width 16 height 16
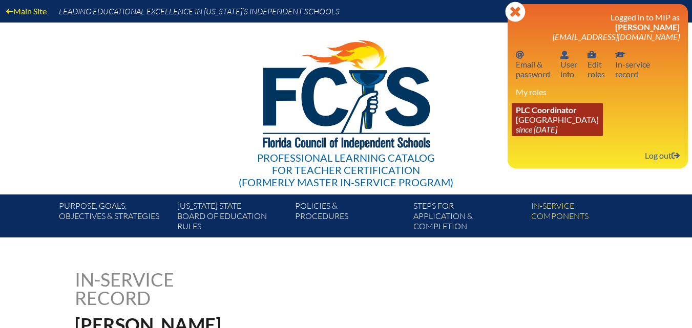
click at [557, 124] on icon "since [DATE]" at bounding box center [536, 129] width 41 height 10
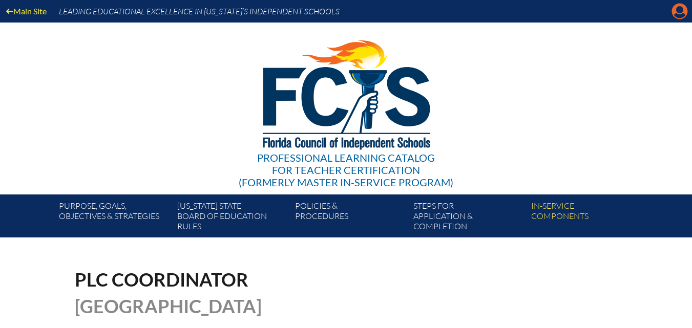
click at [684, 8] on icon at bounding box center [680, 12] width 16 height 16
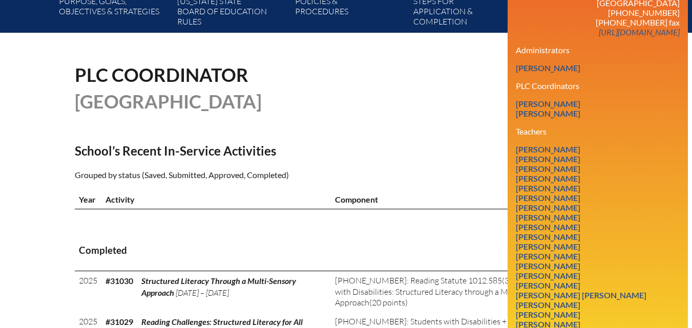
scroll to position [307, 0]
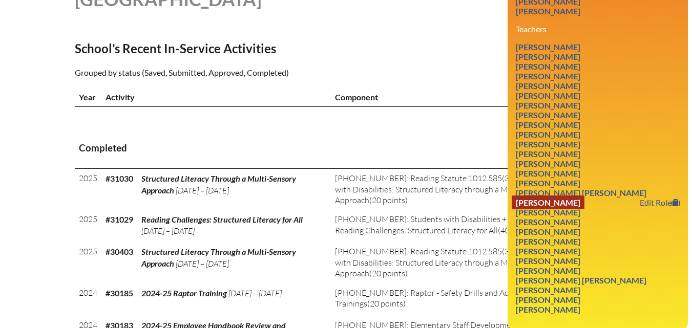
click at [555, 210] on link "Amanda Lucas" at bounding box center [548, 203] width 73 height 14
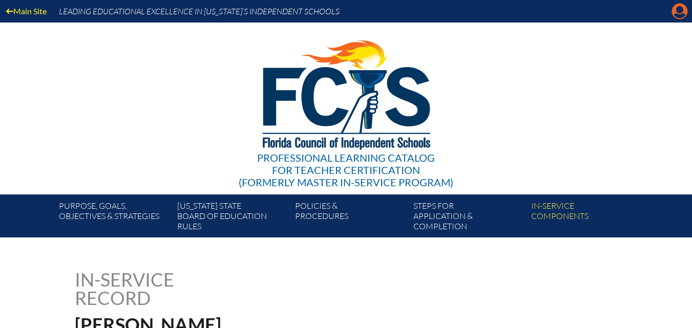
click at [679, 15] on icon "Manage account" at bounding box center [680, 11] width 16 height 16
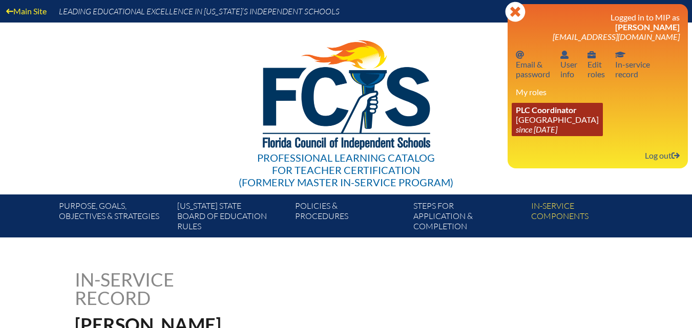
click at [526, 118] on link "PLC Coordinator Riverside Presbyterian Day School since 2024 Dec 6" at bounding box center [557, 119] width 91 height 33
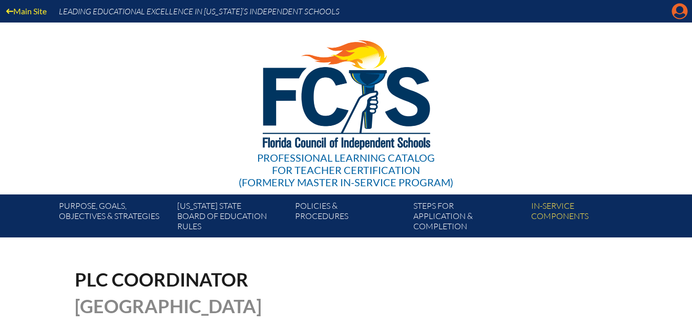
click at [677, 17] on icon "Manage account" at bounding box center [680, 11] width 16 height 16
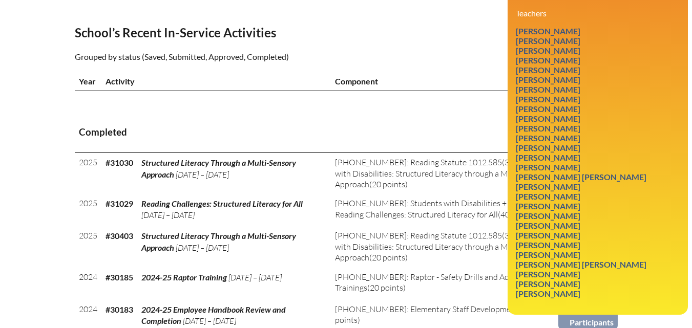
scroll to position [359, 0]
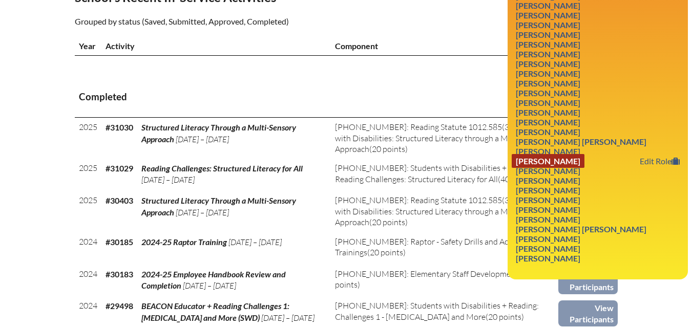
click at [542, 168] on link "[PERSON_NAME]" at bounding box center [548, 161] width 73 height 14
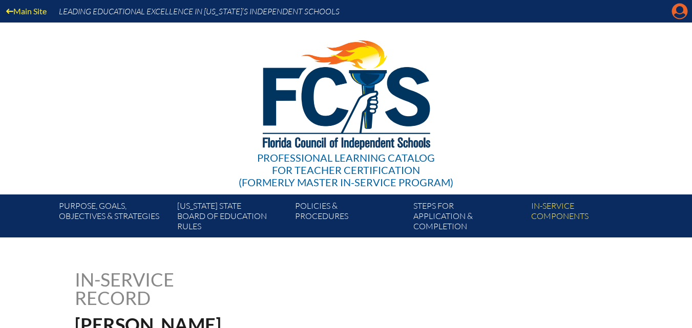
click at [680, 17] on icon "Manage account" at bounding box center [680, 11] width 16 height 16
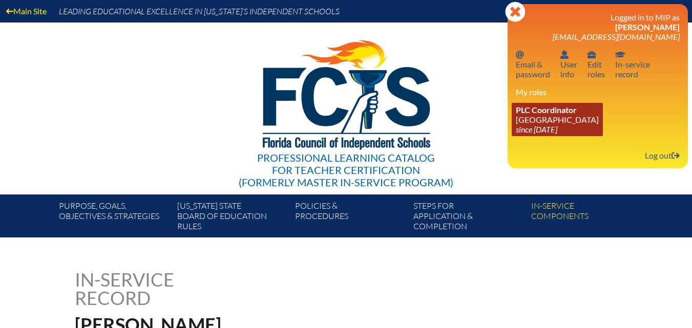
click at [573, 121] on link "PLC Coordinator Riverside Presbyterian Day School since 2024 Dec 6" at bounding box center [557, 119] width 91 height 33
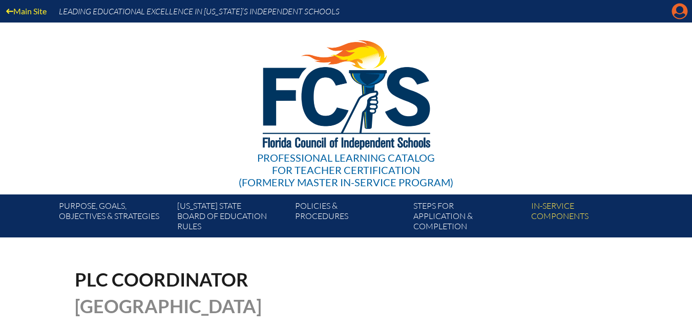
click at [676, 15] on icon "Manage account" at bounding box center [680, 11] width 16 height 16
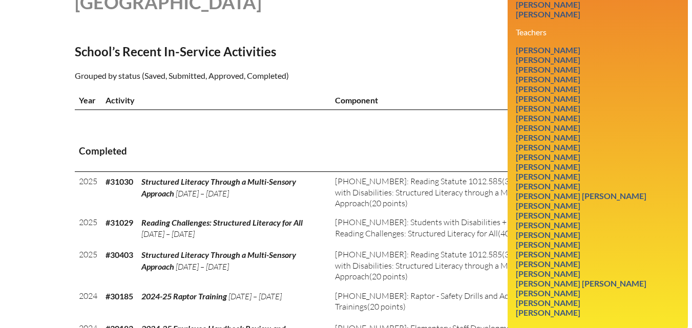
scroll to position [307, 0]
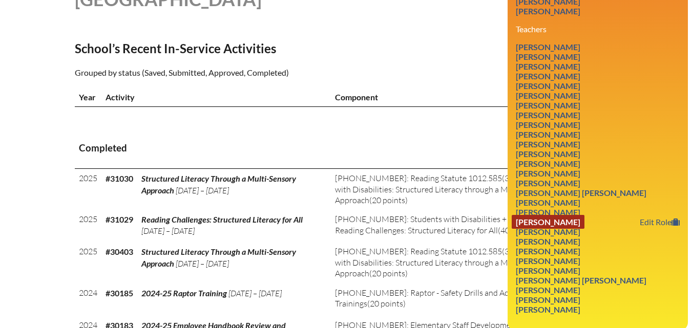
click at [555, 229] on link "Robin Nelson" at bounding box center [548, 222] width 73 height 14
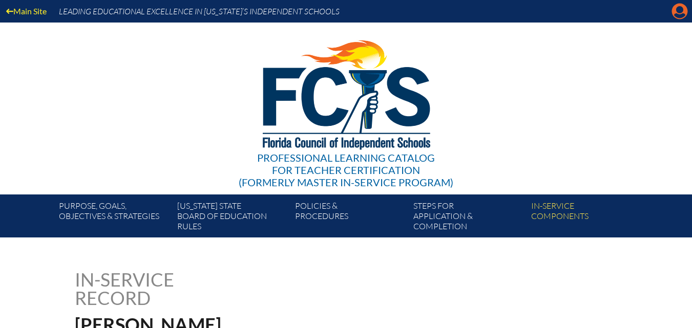
click at [678, 10] on icon "Manage account" at bounding box center [680, 11] width 16 height 16
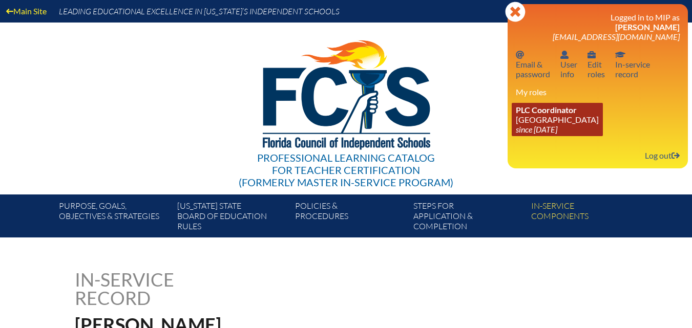
click at [553, 120] on link "PLC Coordinator [GEOGRAPHIC_DATA] since [DATE]" at bounding box center [557, 119] width 91 height 33
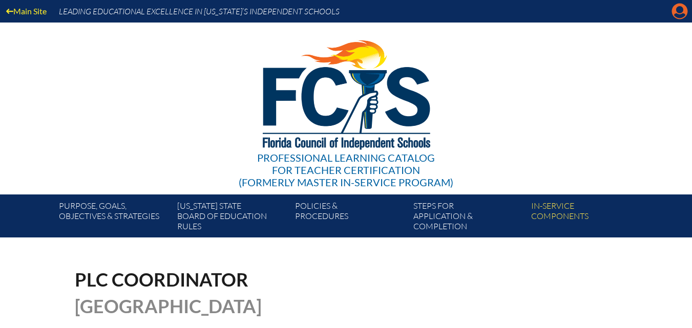
click at [674, 15] on icon at bounding box center [680, 12] width 16 height 16
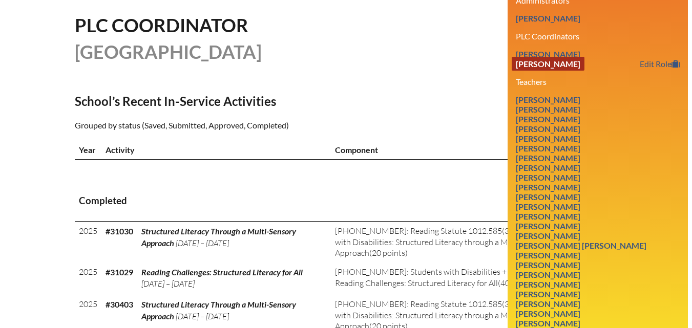
scroll to position [307, 0]
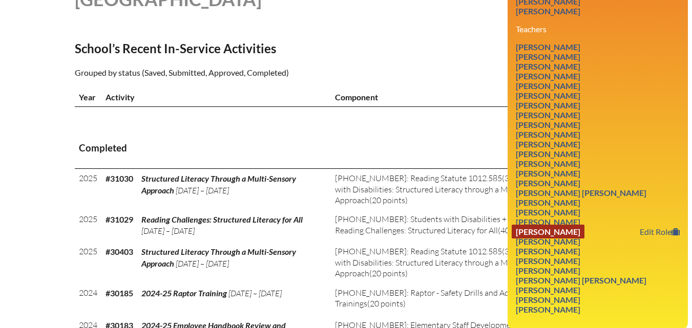
click at [548, 239] on link "Karen Elaine Newman" at bounding box center [548, 232] width 73 height 14
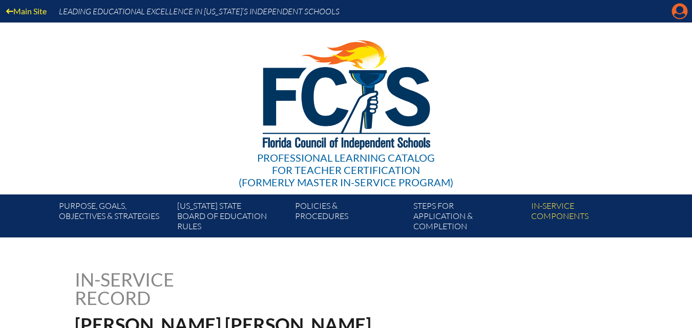
click at [680, 13] on icon "Manage account" at bounding box center [680, 11] width 16 height 16
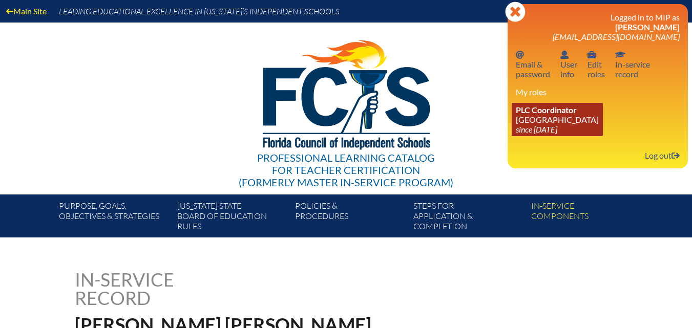
click at [545, 118] on link "PLC Coordinator Riverside Presbyterian Day School since 2024 Dec 6" at bounding box center [557, 119] width 91 height 33
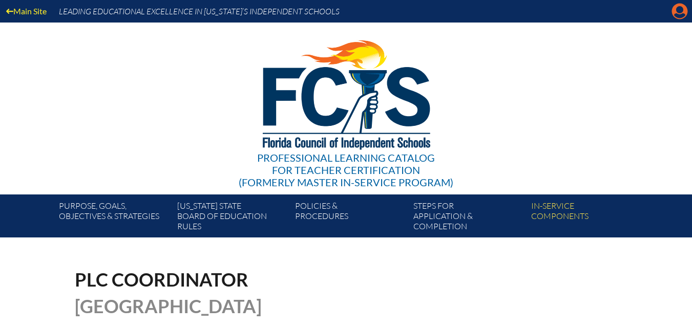
click at [679, 9] on icon "Manage account" at bounding box center [680, 11] width 16 height 16
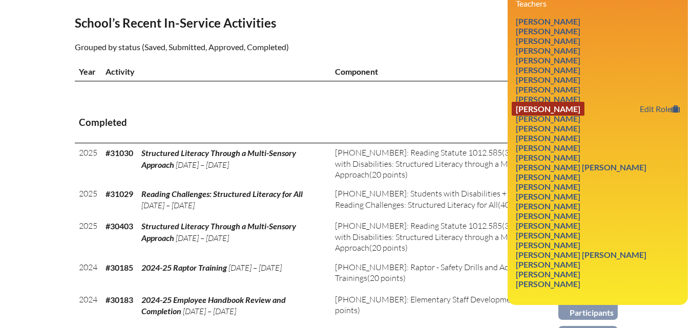
scroll to position [359, 0]
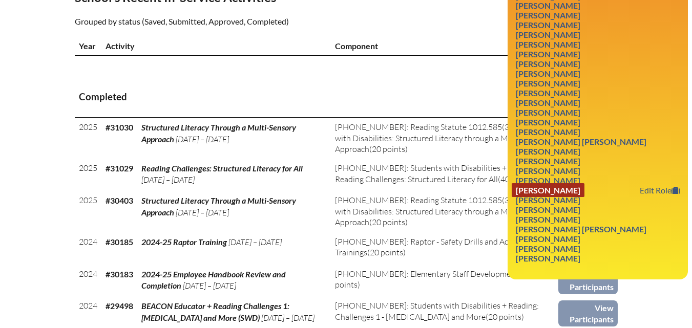
click at [547, 197] on link "Shannon Raterman" at bounding box center [548, 190] width 73 height 14
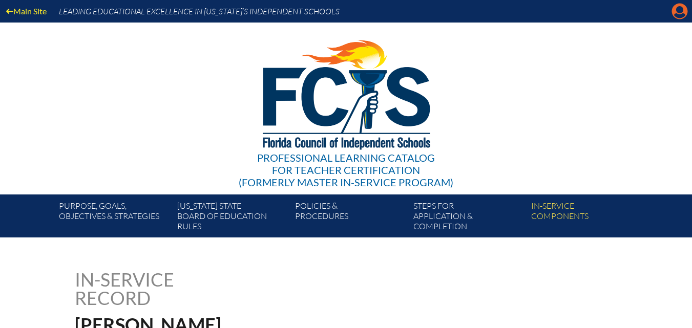
click at [683, 16] on icon "Manage account" at bounding box center [680, 11] width 16 height 16
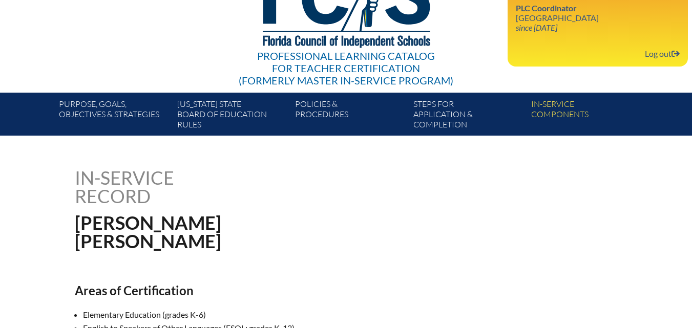
scroll to position [102, 0]
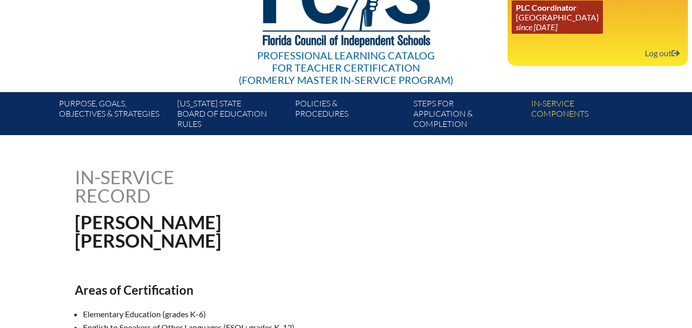
click at [540, 18] on link "PLC Coordinator [GEOGRAPHIC_DATA] since [DATE]" at bounding box center [557, 17] width 91 height 33
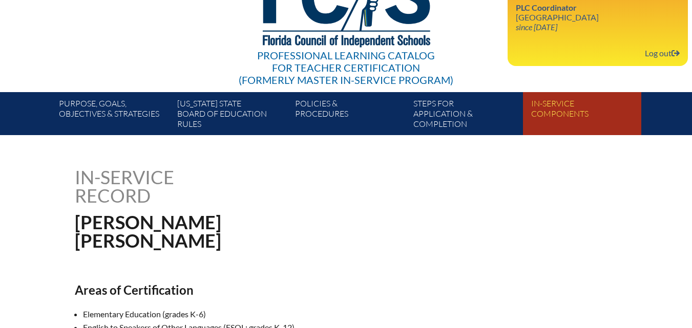
scroll to position [0, 0]
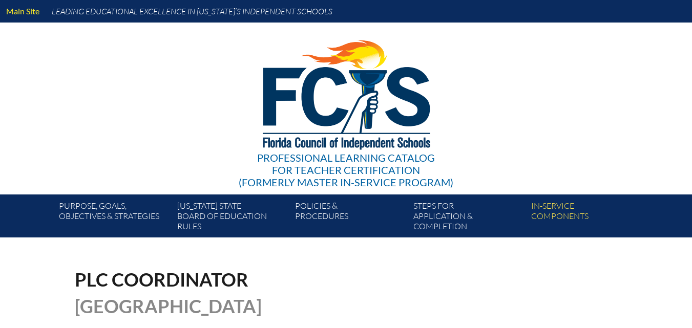
click at [524, 125] on div "Professional Learning Catalog for Teacher Certification (formerly Master In-ser…" at bounding box center [346, 109] width 623 height 172
click at [675, 14] on icon at bounding box center [680, 12] width 16 height 16
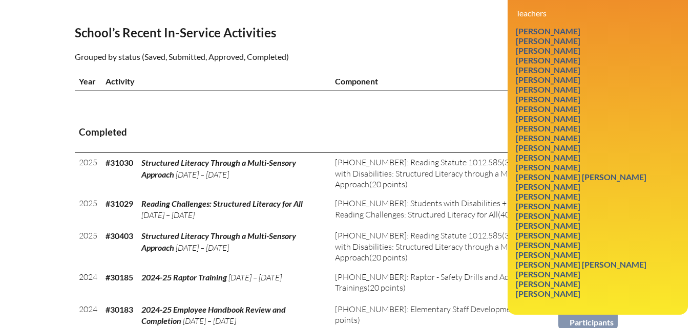
scroll to position [359, 0]
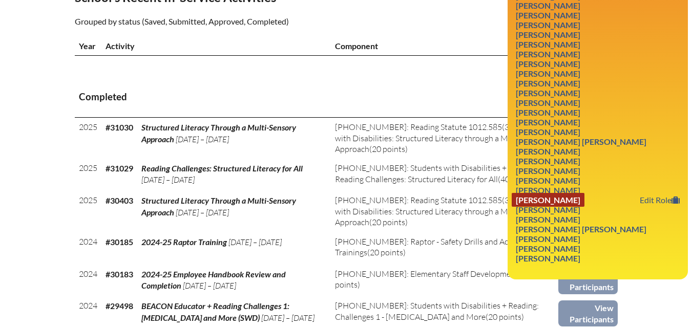
click at [553, 207] on link "[PERSON_NAME]" at bounding box center [548, 200] width 73 height 14
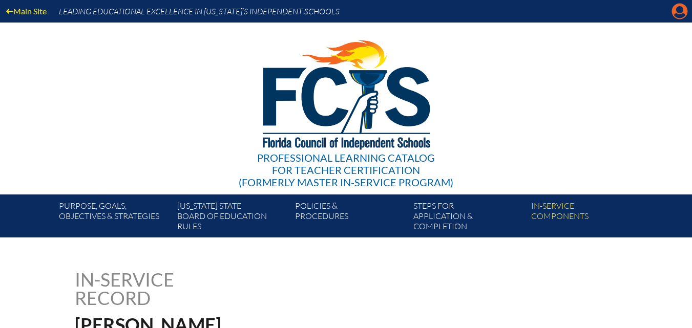
click at [683, 9] on icon "Manage account" at bounding box center [680, 11] width 16 height 16
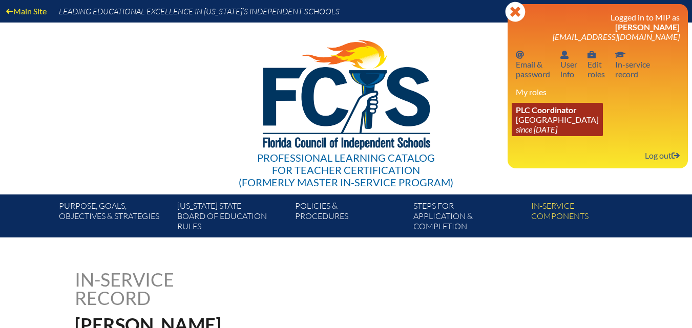
click at [545, 117] on link "PLC Coordinator [GEOGRAPHIC_DATA] since [DATE]" at bounding box center [557, 119] width 91 height 33
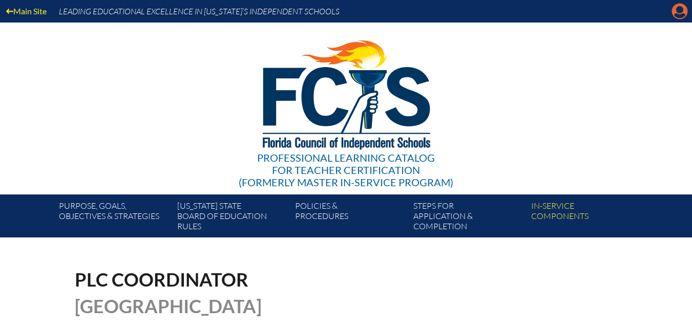
click at [684, 7] on icon at bounding box center [680, 12] width 16 height 16
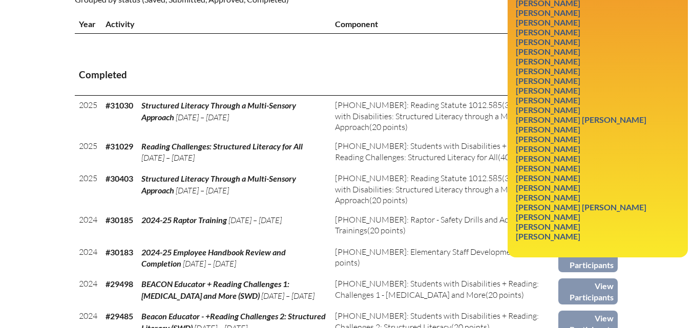
scroll to position [410, 0]
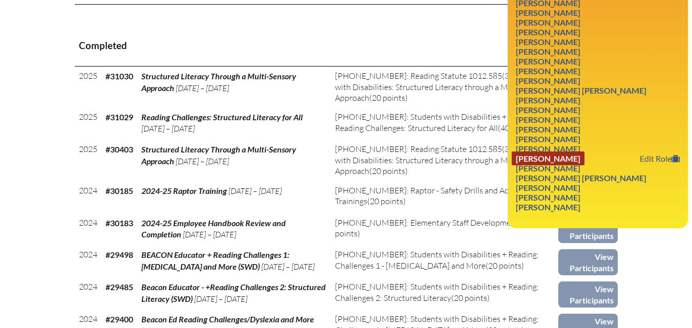
click at [527, 165] on link "[PERSON_NAME]" at bounding box center [548, 159] width 73 height 14
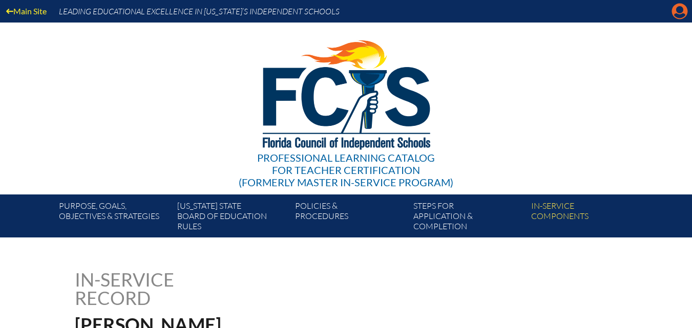
click at [685, 11] on icon at bounding box center [680, 12] width 16 height 16
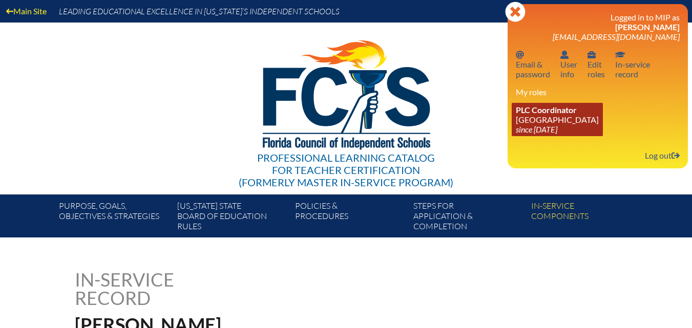
click at [533, 115] on link "PLC Coordinator [GEOGRAPHIC_DATA] since [DATE]" at bounding box center [557, 119] width 91 height 33
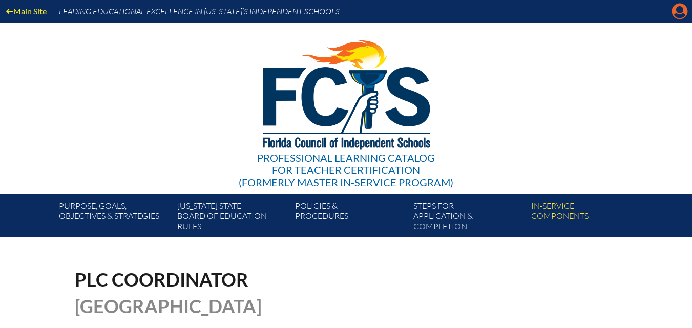
click at [675, 10] on icon at bounding box center [680, 12] width 16 height 16
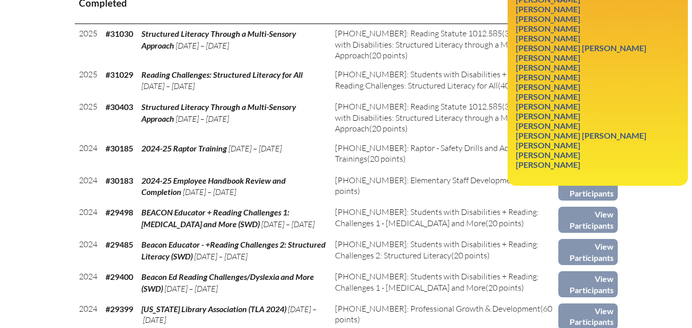
scroll to position [461, 0]
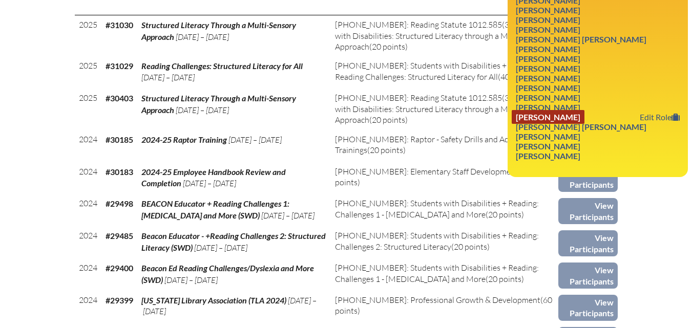
click at [582, 124] on link "Diana Marcela Smith" at bounding box center [548, 117] width 73 height 14
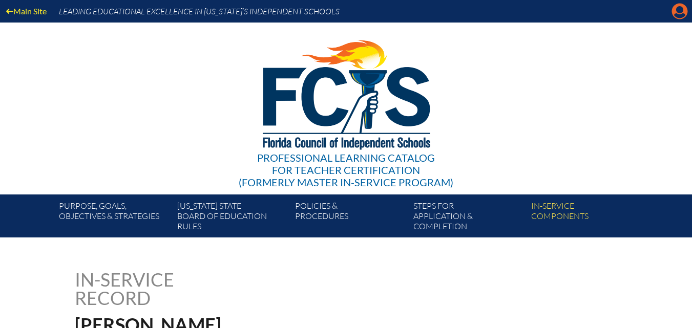
click at [682, 14] on icon "Manage account" at bounding box center [680, 11] width 16 height 16
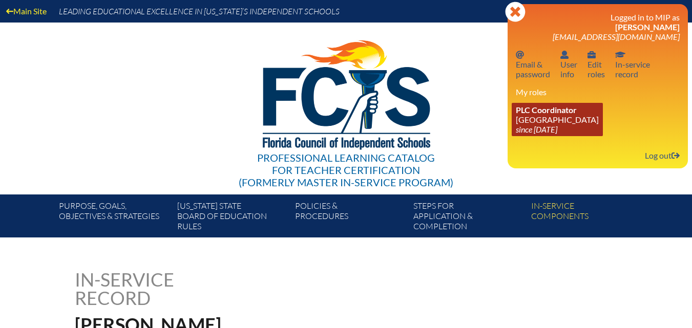
click at [560, 115] on link "PLC Coordinator [GEOGRAPHIC_DATA] since [DATE]" at bounding box center [557, 119] width 91 height 33
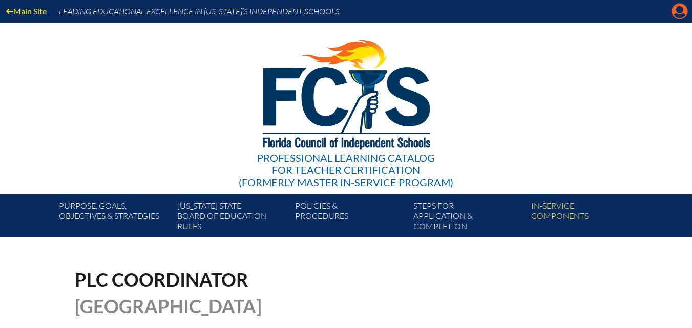
click at [676, 10] on icon at bounding box center [680, 12] width 16 height 16
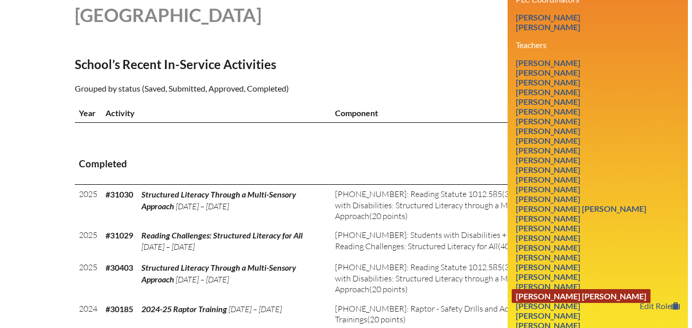
scroll to position [359, 0]
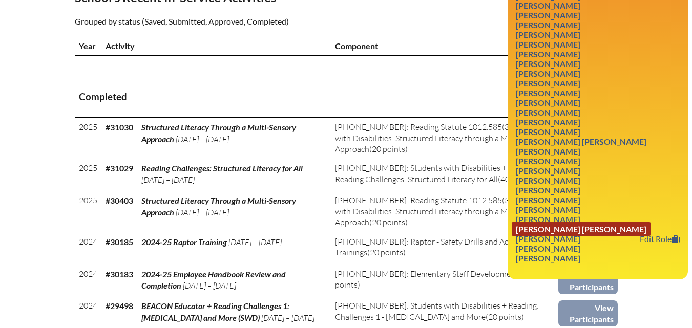
click at [577, 236] on link "Michael Wade Sullivan" at bounding box center [581, 229] width 139 height 14
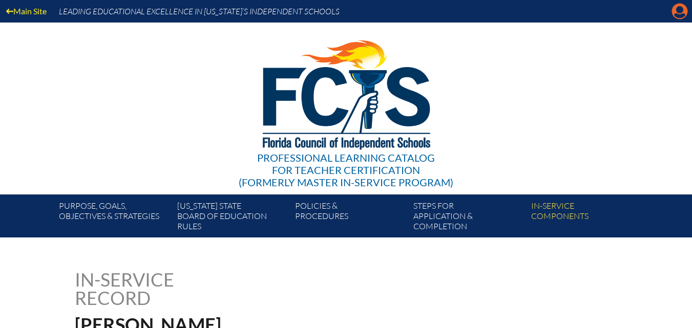
click at [684, 16] on icon "Manage account" at bounding box center [680, 11] width 16 height 16
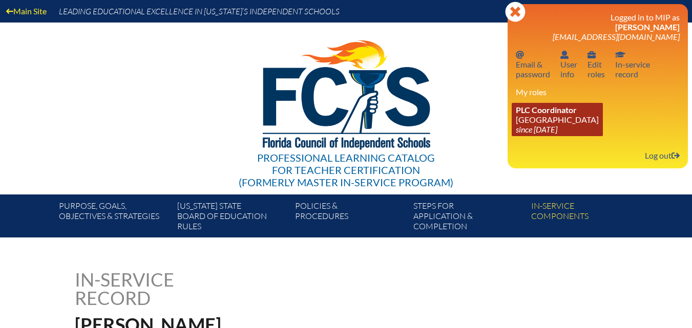
click at [556, 127] on icon "since [DATE]" at bounding box center [536, 129] width 41 height 10
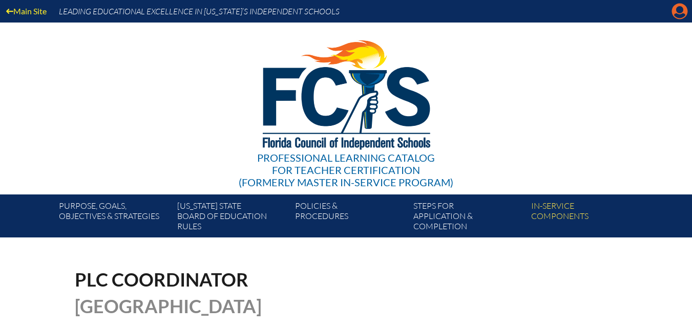
click at [681, 14] on icon "Manage account" at bounding box center [680, 11] width 16 height 16
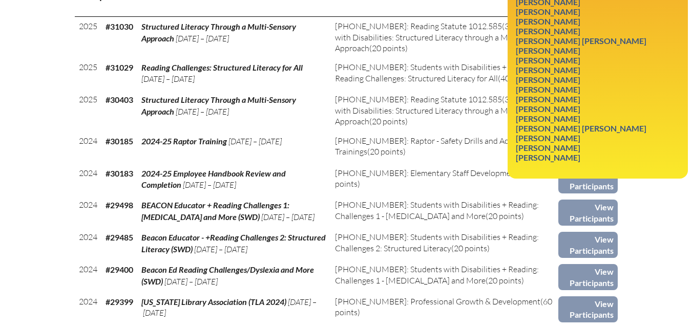
scroll to position [461, 0]
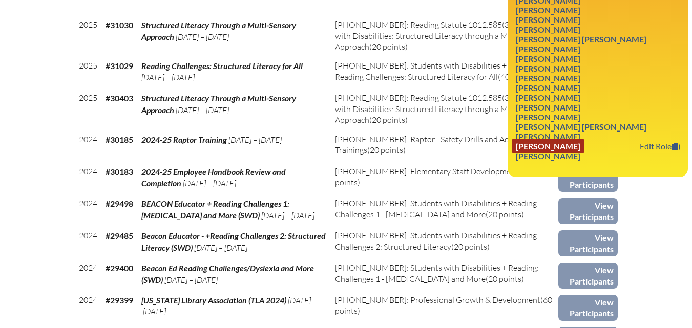
click at [526, 153] on link "[PERSON_NAME]" at bounding box center [548, 146] width 73 height 14
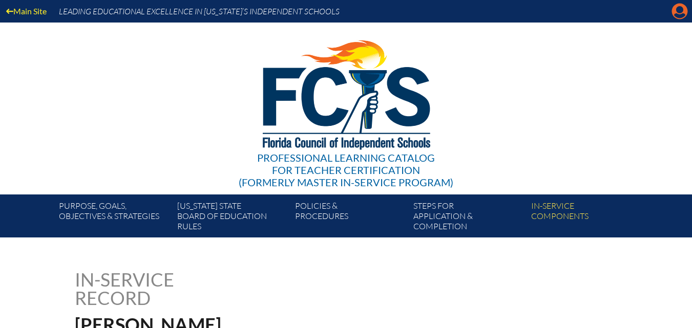
click at [685, 14] on icon at bounding box center [680, 12] width 16 height 16
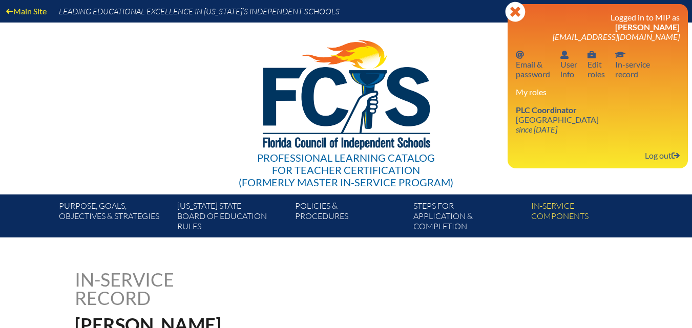
click at [469, 301] on div "In-service record [PERSON_NAME]" at bounding box center [346, 311] width 543 height 82
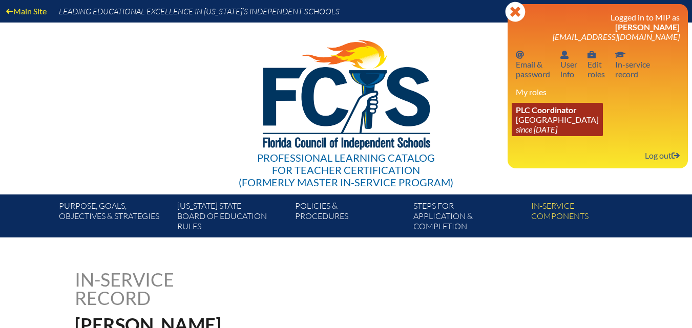
click at [544, 125] on icon "since [DATE]" at bounding box center [536, 129] width 41 height 10
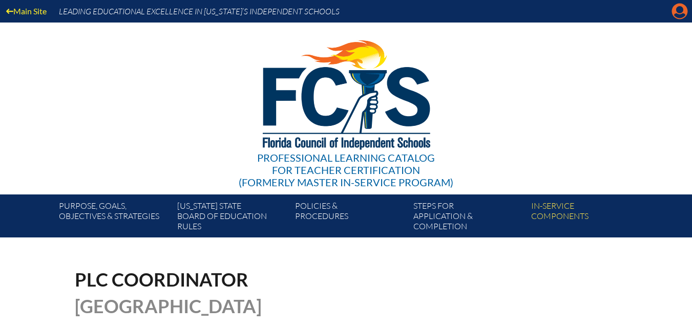
click at [679, 12] on icon "Manage account" at bounding box center [680, 11] width 16 height 16
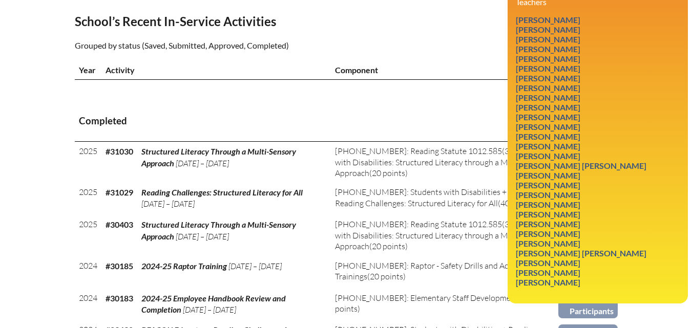
scroll to position [359, 0]
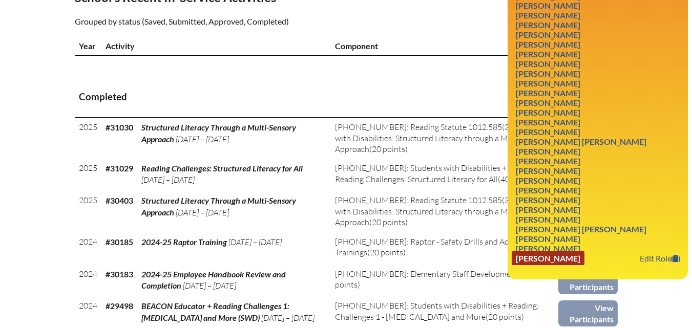
click at [543, 265] on link "Maggie Young" at bounding box center [548, 259] width 73 height 14
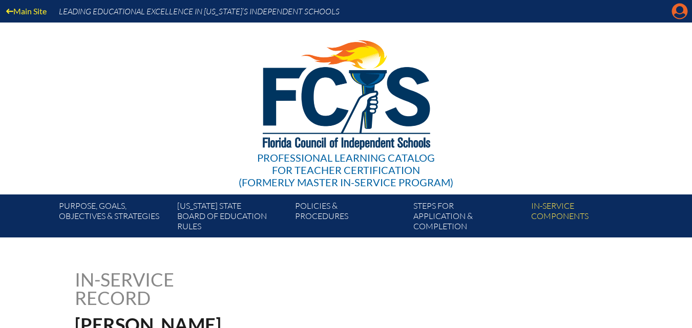
click at [682, 15] on icon "Manage account" at bounding box center [680, 11] width 16 height 16
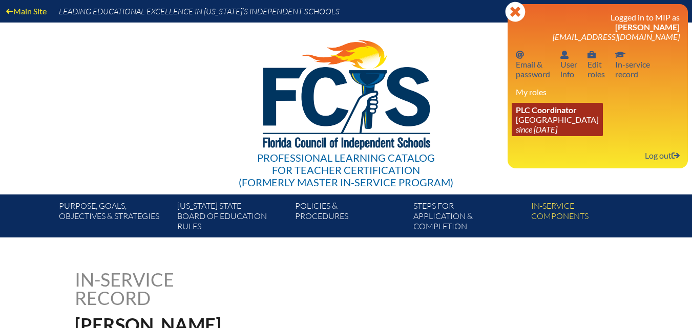
click at [521, 116] on link "PLC Coordinator Riverside Presbyterian Day School since 2024 Dec 6" at bounding box center [557, 119] width 91 height 33
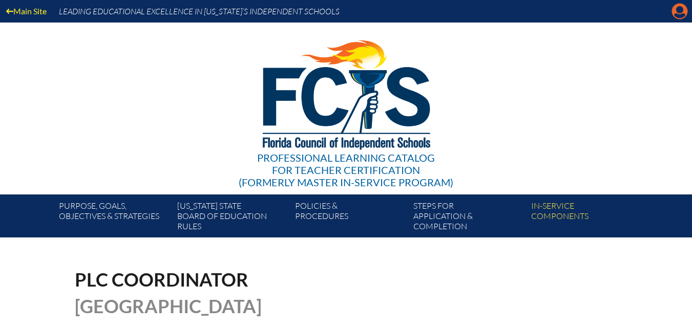
click at [673, 11] on icon at bounding box center [680, 12] width 16 height 16
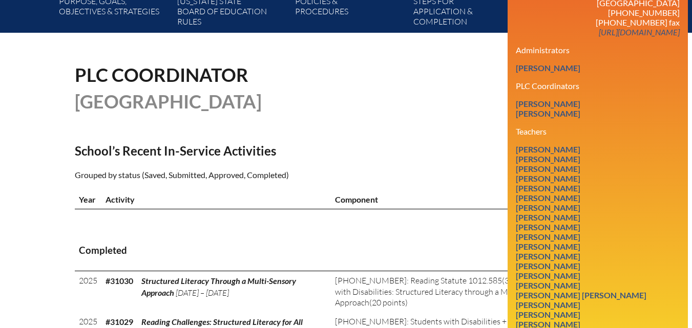
scroll to position [461, 0]
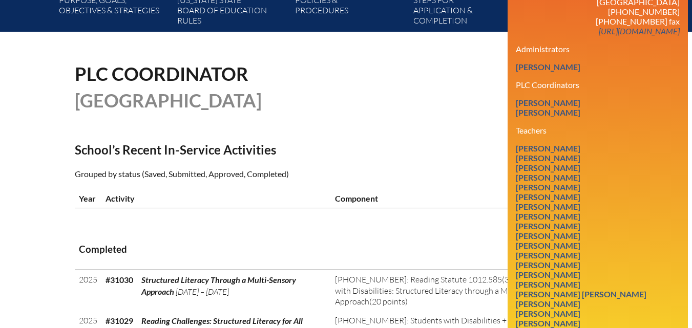
scroll to position [205, 0]
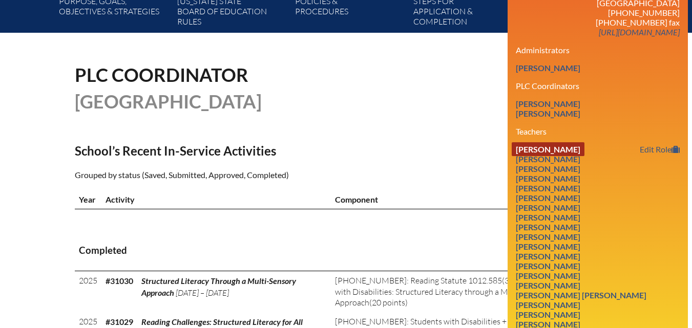
click at [559, 156] on link "[PERSON_NAME]" at bounding box center [548, 149] width 73 height 14
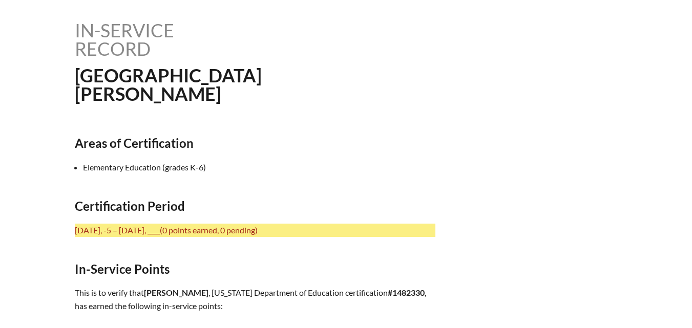
scroll to position [256, 0]
